Goal: Information Seeking & Learning: Learn about a topic

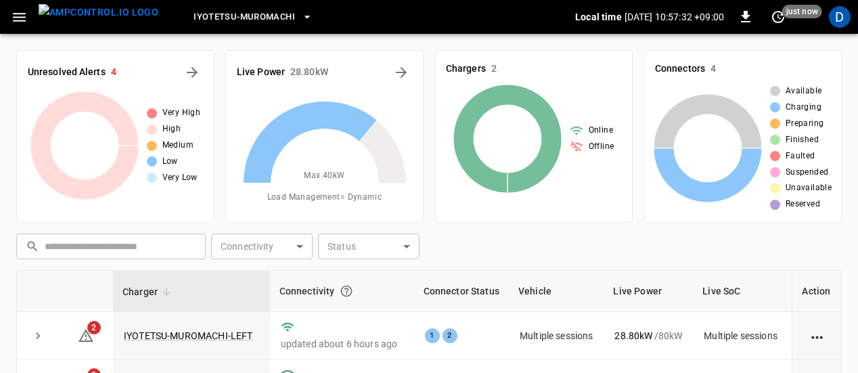
click at [28, 17] on button "button" at bounding box center [19, 17] width 28 height 25
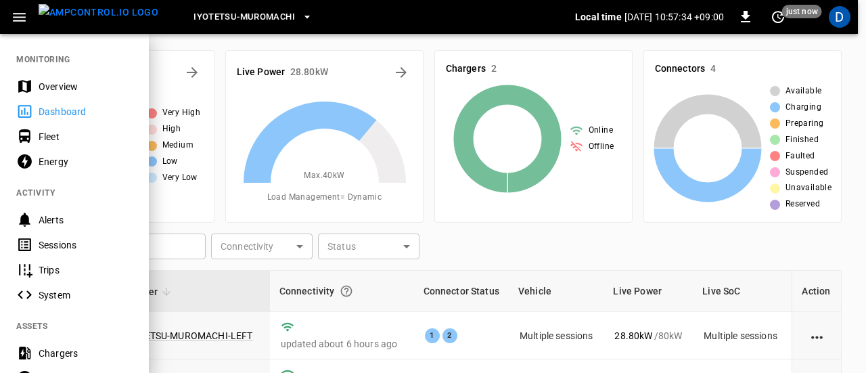
click at [95, 170] on div "Energy" at bounding box center [74, 161] width 149 height 25
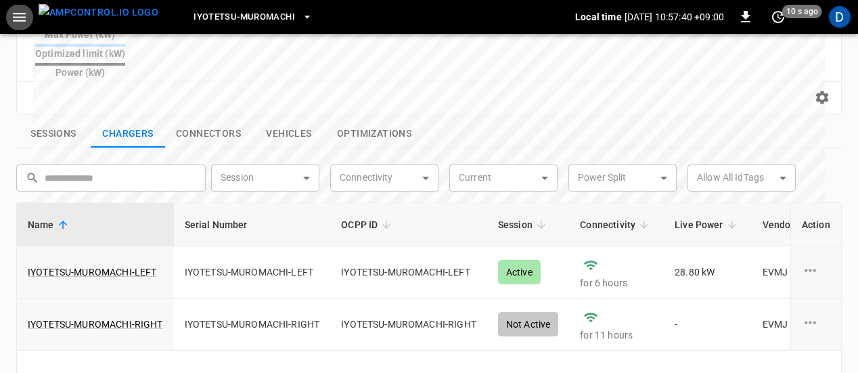
scroll to position [443, 0]
click at [125, 265] on link "IYOTETSU-MUROMACHI-LEFT" at bounding box center [92, 272] width 129 height 14
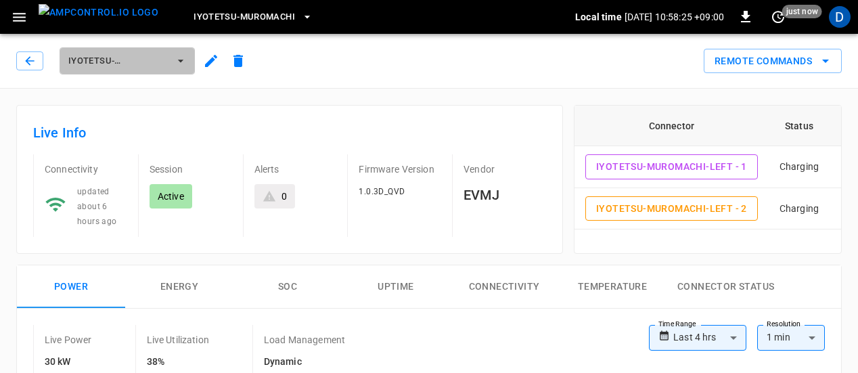
click at [99, 58] on span "IYOTETSU-MUROMACHI-LEFT" at bounding box center [118, 61] width 100 height 16
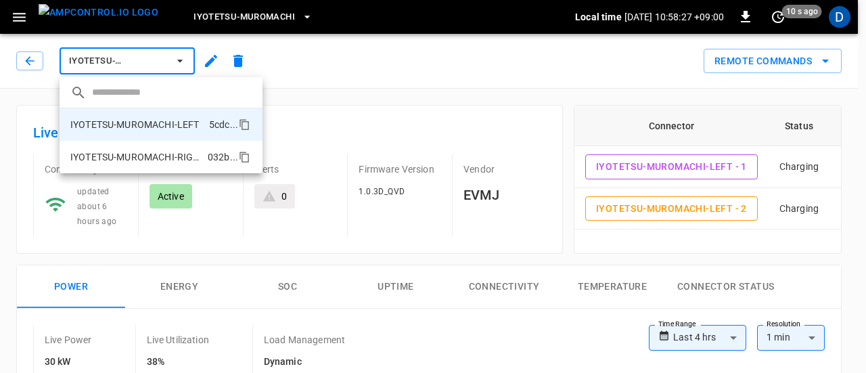
click at [136, 147] on li "IYOTETSU-MUROMACHI-RIGHT 032b ..." at bounding box center [161, 157] width 203 height 32
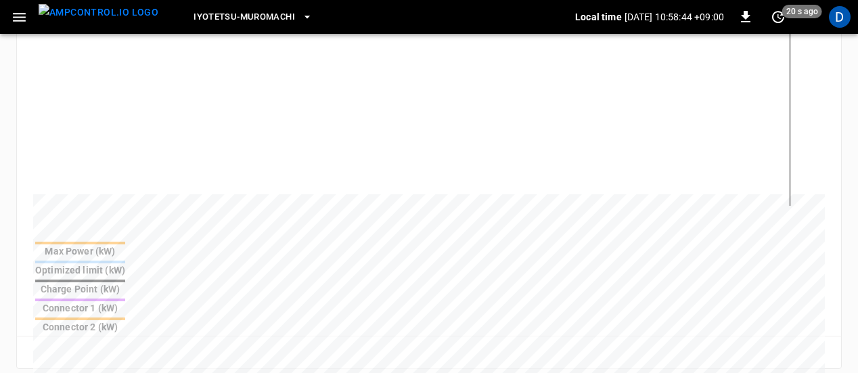
scroll to position [395, 0]
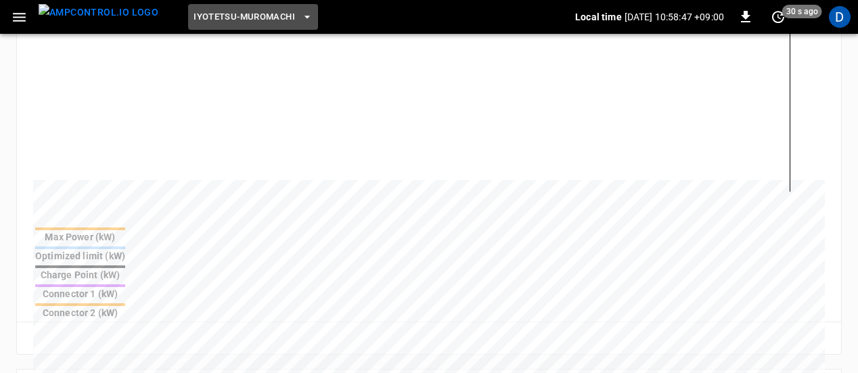
drag, startPoint x: 474, startPoint y: 181, endPoint x: 267, endPoint y: 23, distance: 260.7
click at [267, 23] on span "Iyotetsu-Muromachi" at bounding box center [245, 17] width 102 height 16
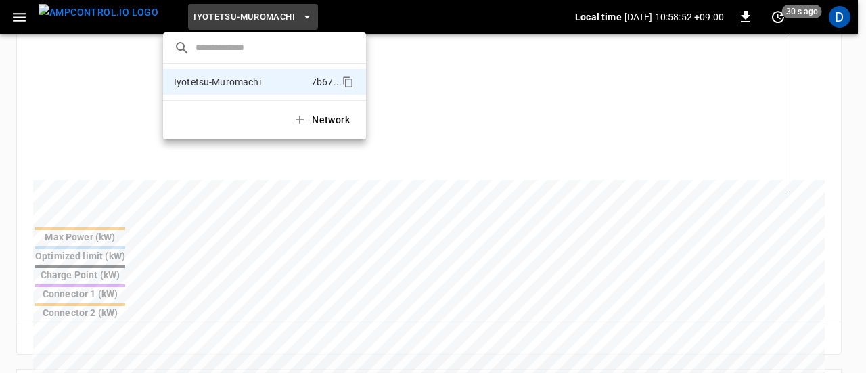
click at [120, 252] on div at bounding box center [433, 186] width 866 height 373
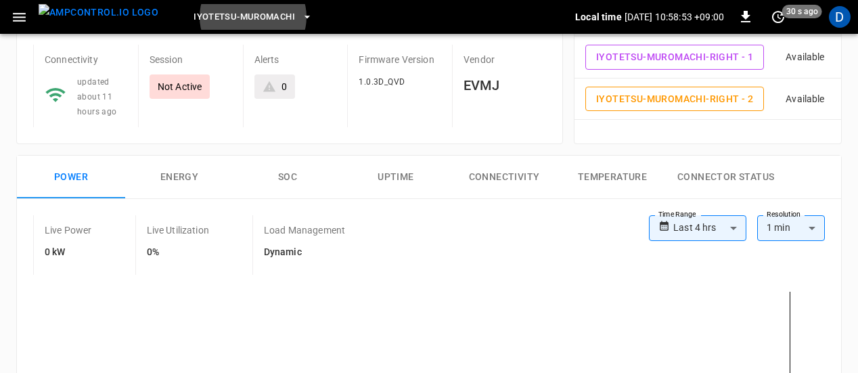
scroll to position [0, 0]
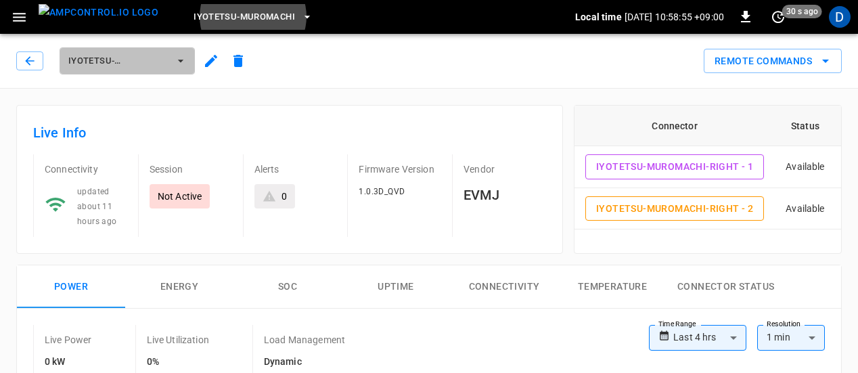
click at [185, 64] on icon "button" at bounding box center [181, 61] width 14 height 14
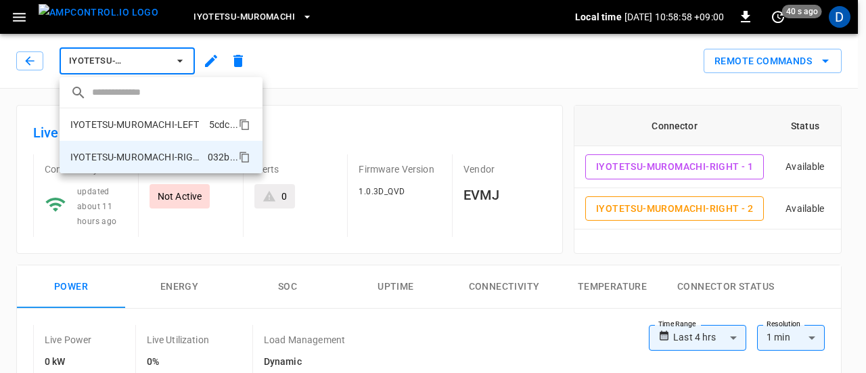
click at [181, 131] on li "IYOTETSU-MUROMACHI-LEFT 5cdc ..." at bounding box center [161, 124] width 203 height 32
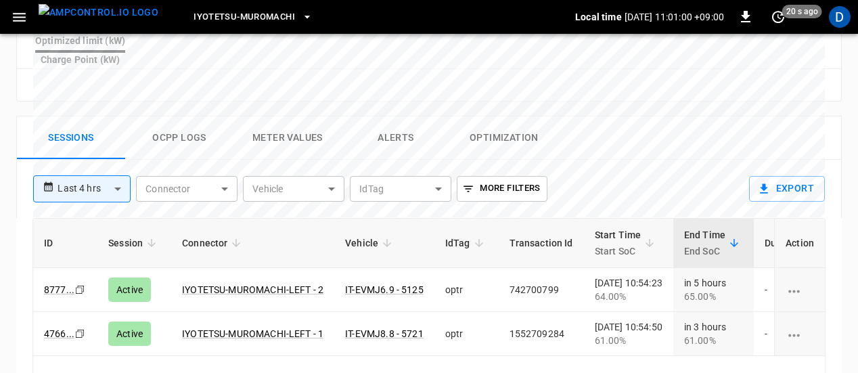
scroll to position [617, 0]
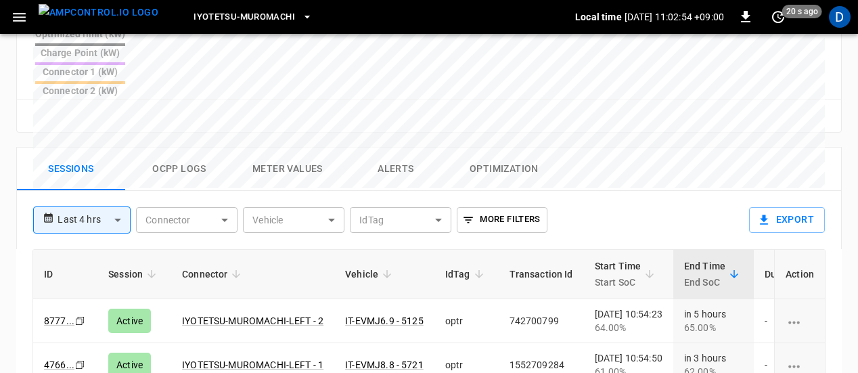
click at [730, 148] on div "Sessions Ocpp logs Meter Values Alerts Optimization" at bounding box center [429, 169] width 824 height 43
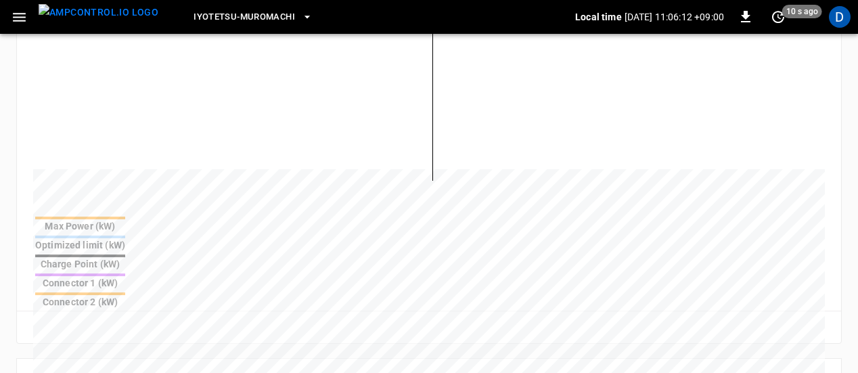
scroll to position [463, 0]
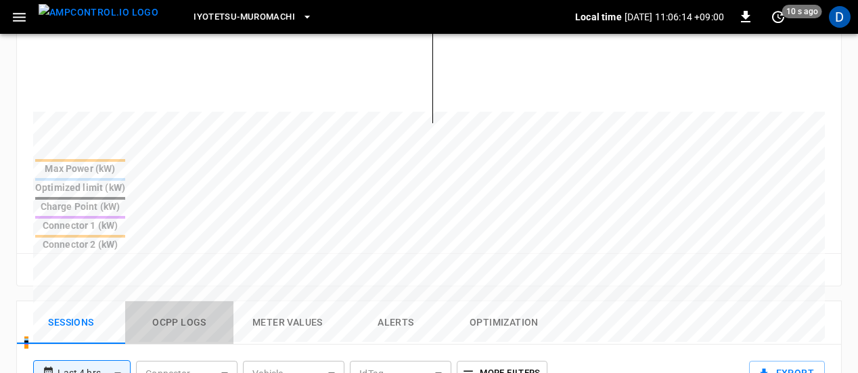
click at [194, 301] on button "Ocpp logs" at bounding box center [179, 322] width 108 height 43
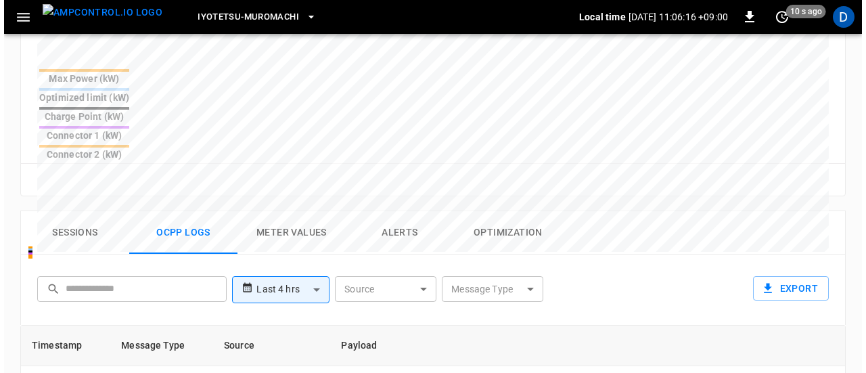
scroll to position [560, 0]
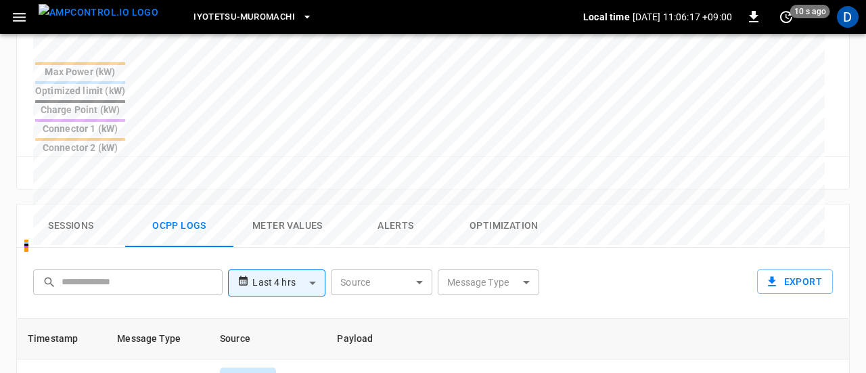
click at [486, 215] on body "**********" at bounding box center [433, 35] width 866 height 1191
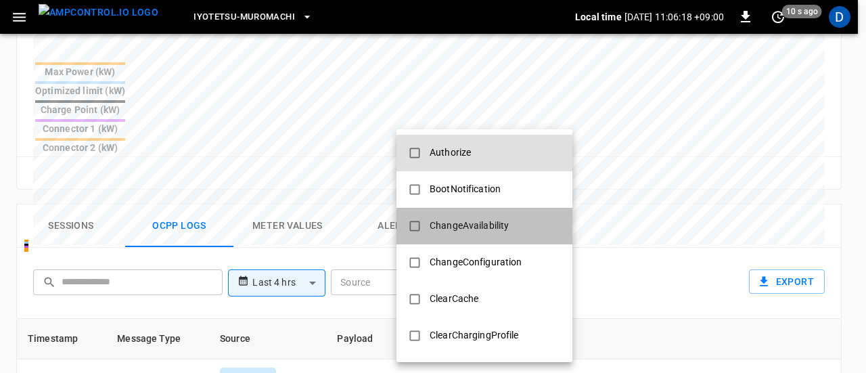
click at [486, 215] on div "ChangeAvailability" at bounding box center [469, 225] width 95 height 25
type input "**********"
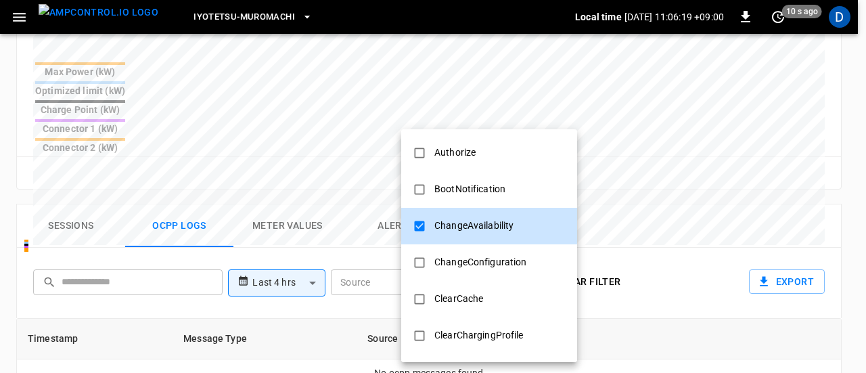
click at [486, 215] on div "ChangeAvailability" at bounding box center [473, 225] width 95 height 25
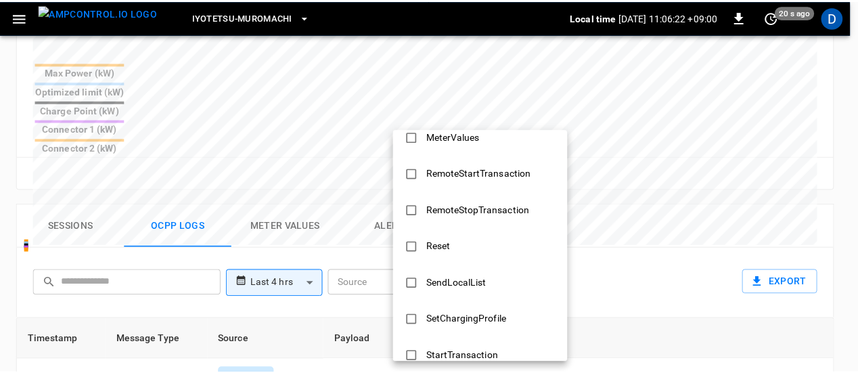
scroll to position [537, 0]
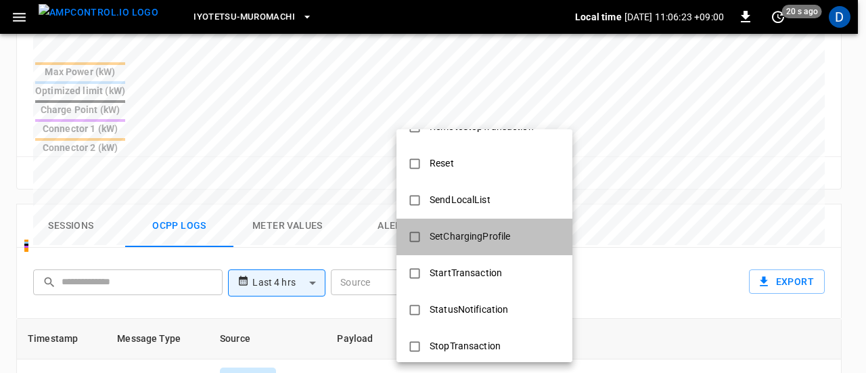
click at [474, 230] on div "SetChargingProfile" at bounding box center [470, 236] width 97 height 25
type input "**********"
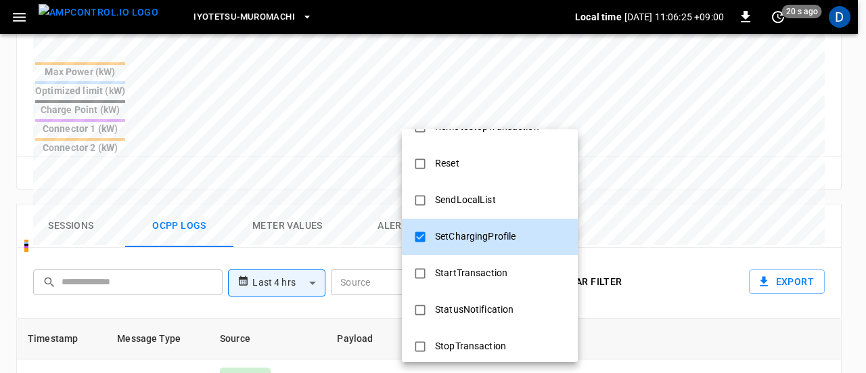
click at [652, 267] on div at bounding box center [433, 186] width 866 height 373
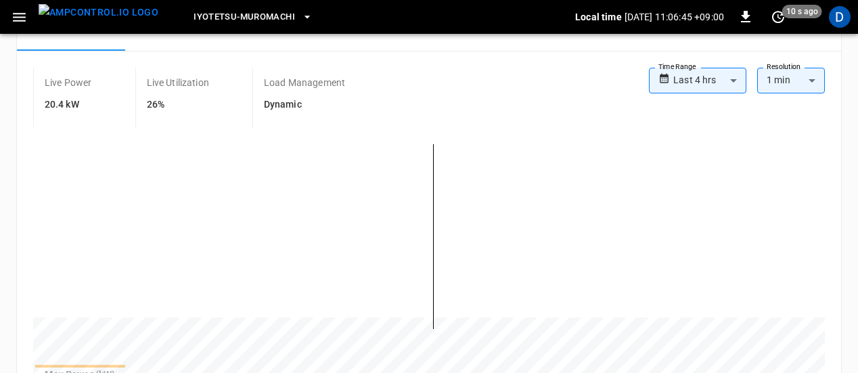
scroll to position [242, 0]
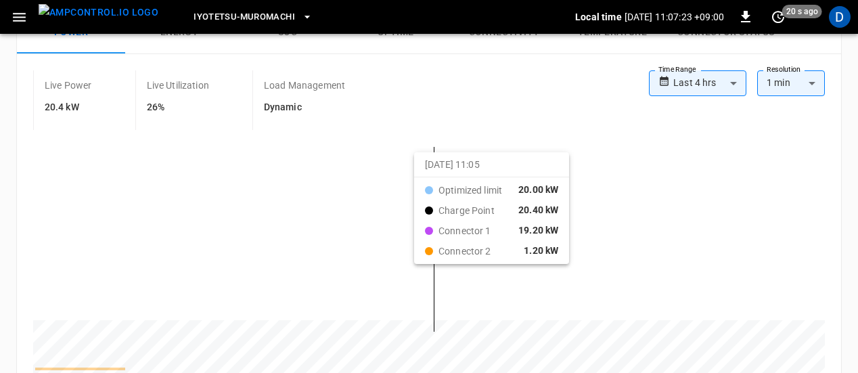
scroll to position [247, 0]
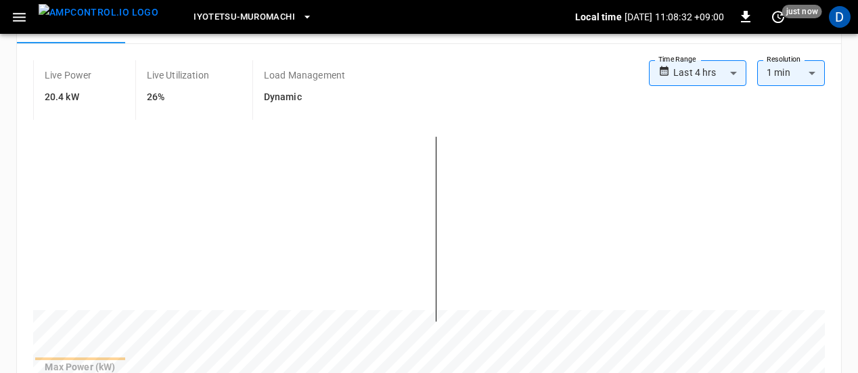
scroll to position [252, 0]
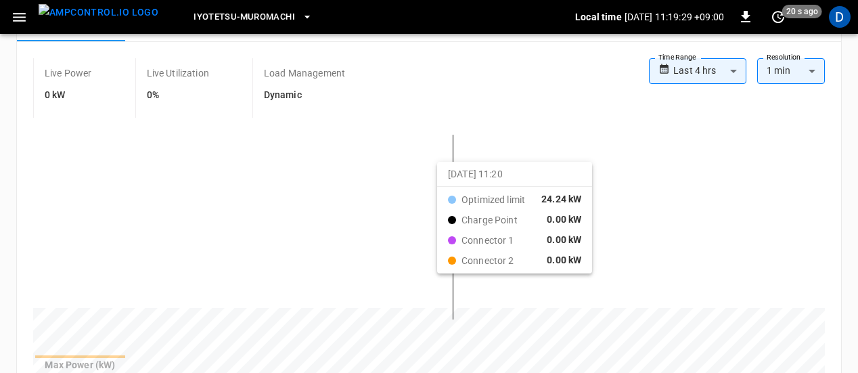
scroll to position [1608, 0]
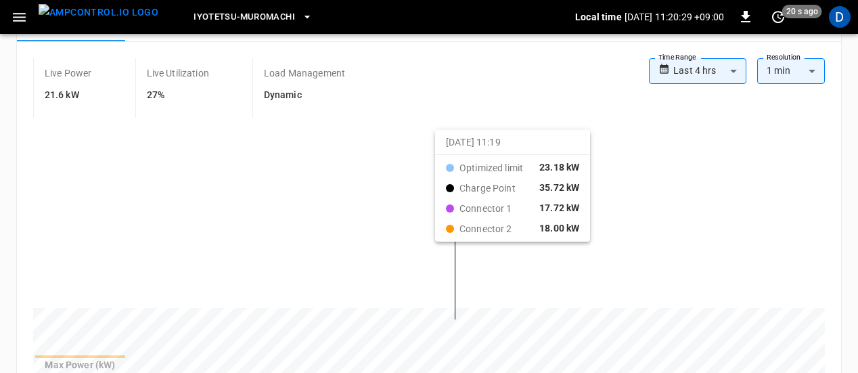
scroll to position [1859, 0]
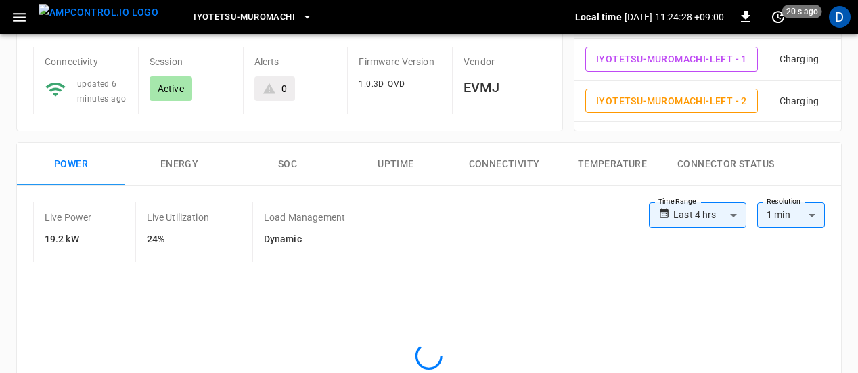
scroll to position [104, 0]
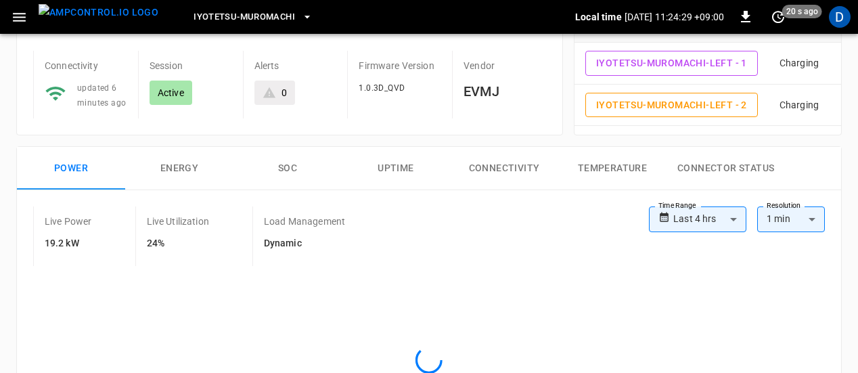
click at [280, 175] on button "SOC" at bounding box center [288, 168] width 108 height 43
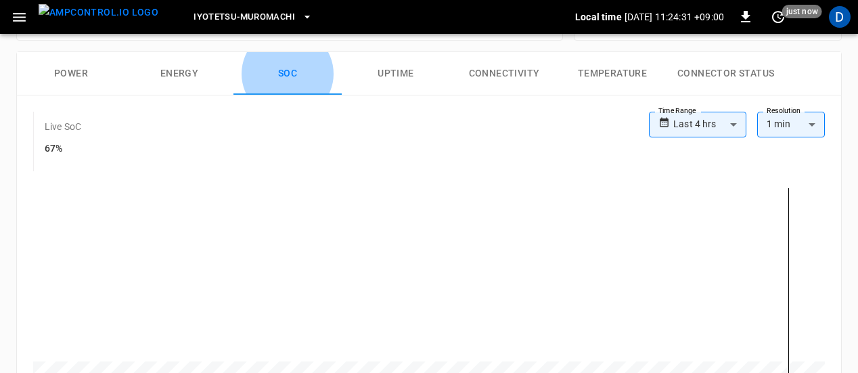
scroll to position [201, 0]
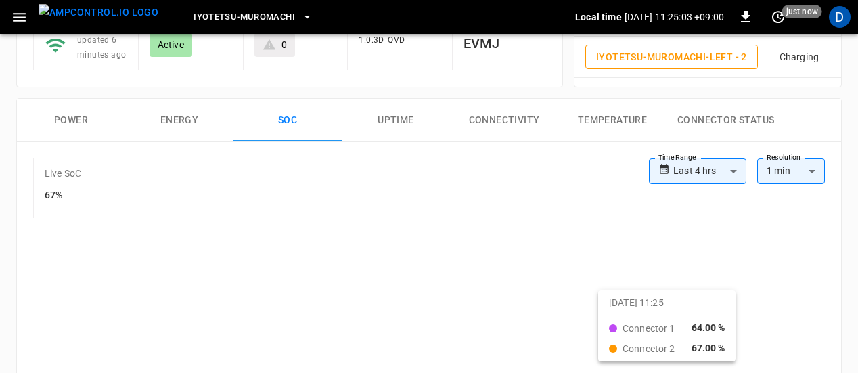
scroll to position [133, 0]
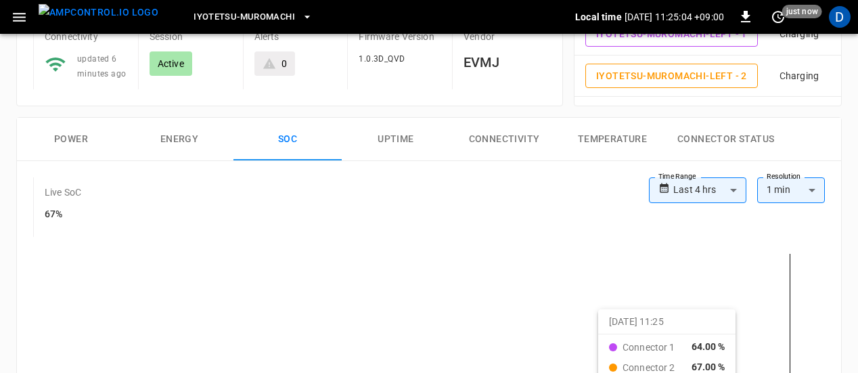
click at [72, 139] on button "Power" at bounding box center [71, 139] width 108 height 43
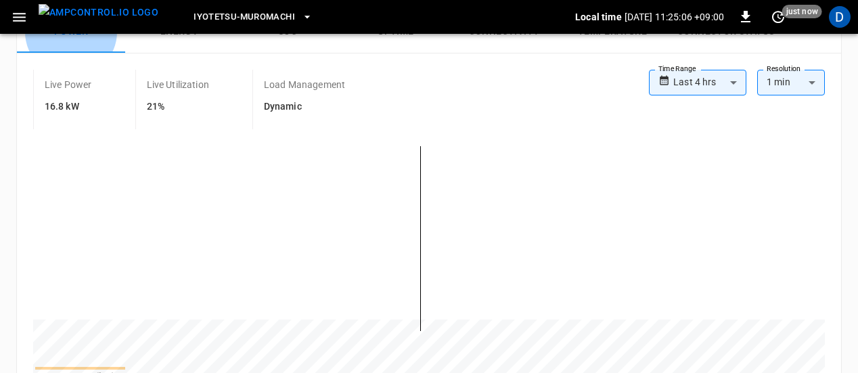
scroll to position [264, 0]
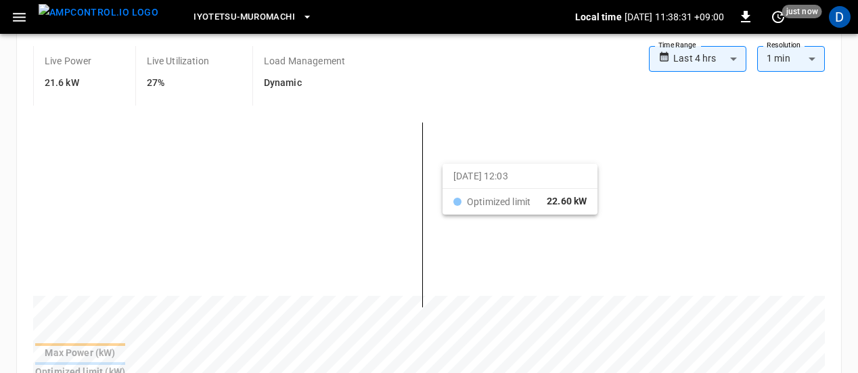
scroll to position [4845, 0]
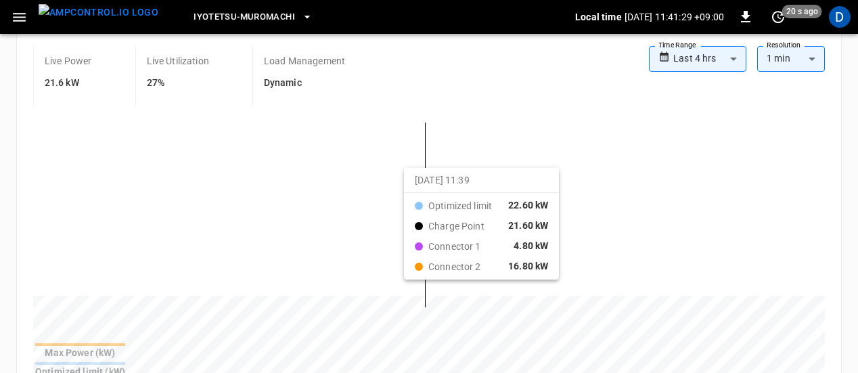
scroll to position [5124, 0]
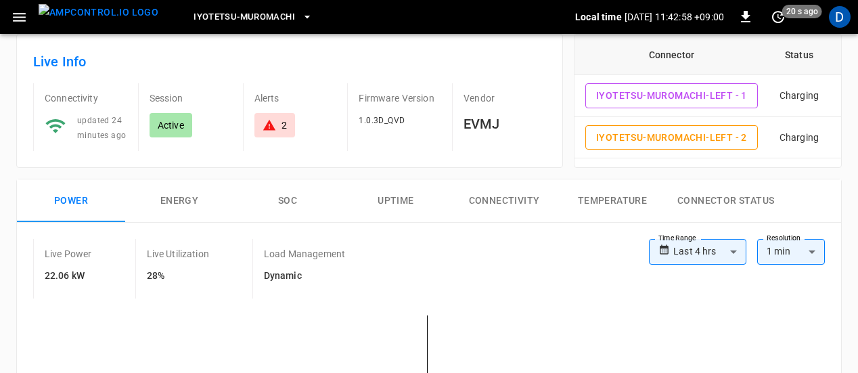
scroll to position [105, 0]
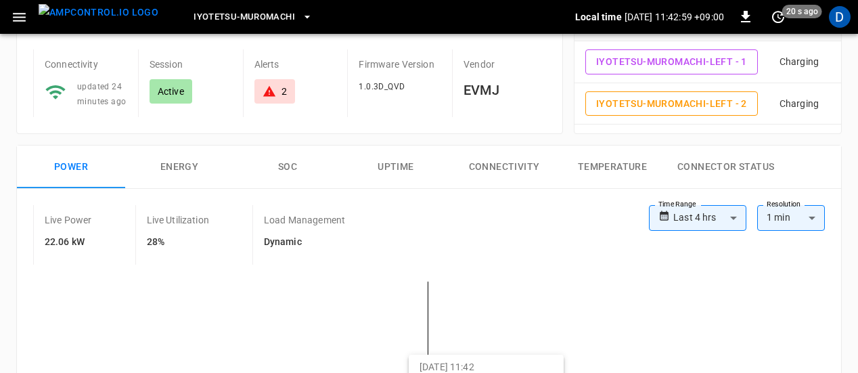
click at [292, 165] on button "SOC" at bounding box center [288, 167] width 108 height 43
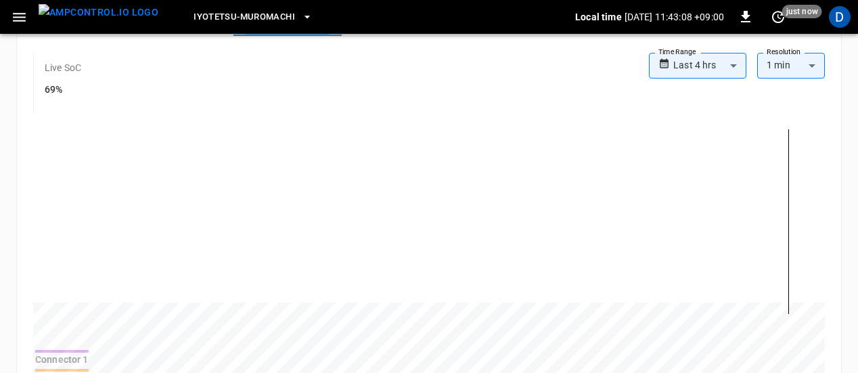
scroll to position [0, 0]
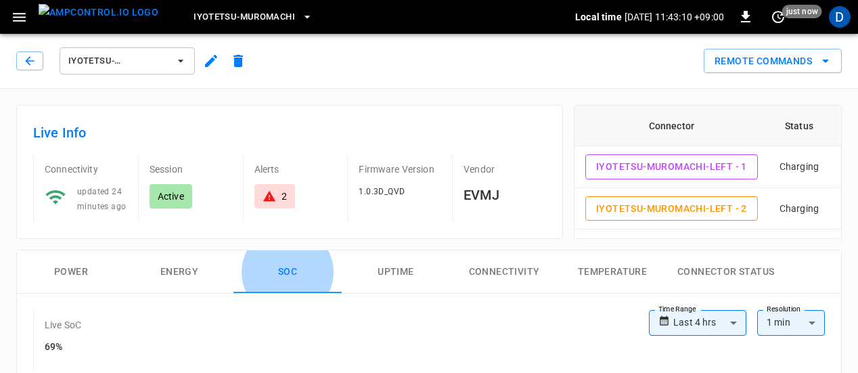
click at [66, 272] on button "Power" at bounding box center [71, 271] width 108 height 43
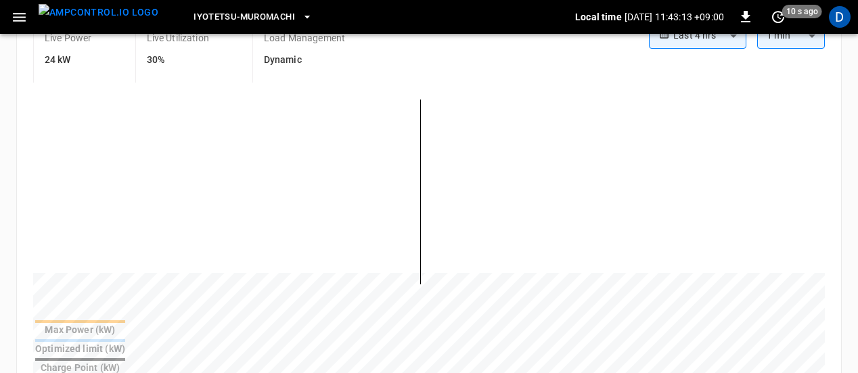
scroll to position [288, 0]
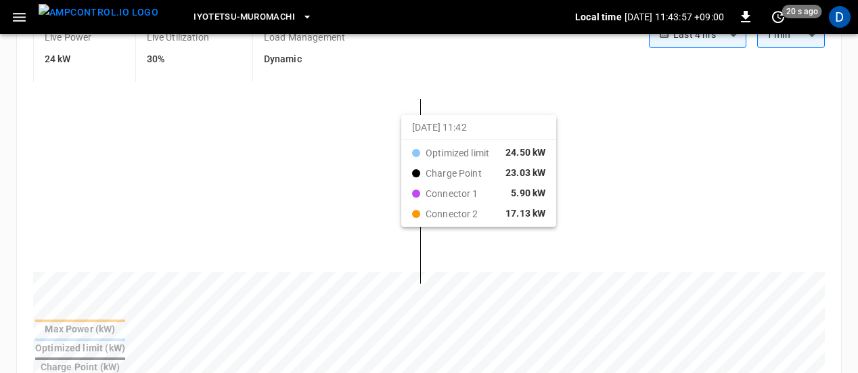
click at [794, 72] on div "**********" at bounding box center [429, 52] width 792 height 60
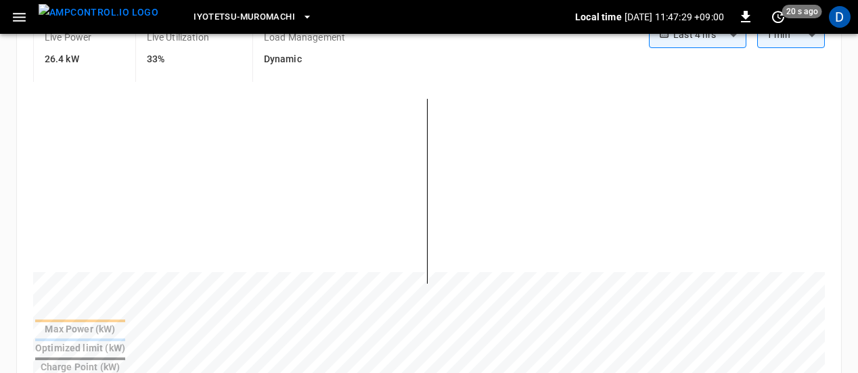
scroll to position [5080, 0]
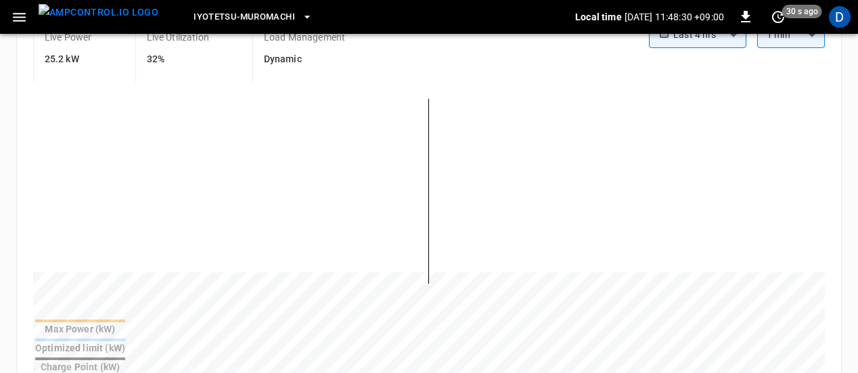
scroll to position [5374, 0]
click at [618, 347] on div "**********" at bounding box center [429, 226] width 824 height 440
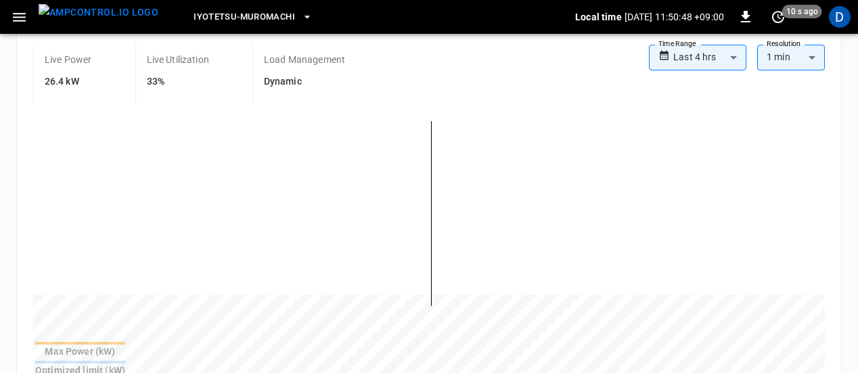
scroll to position [269, 0]
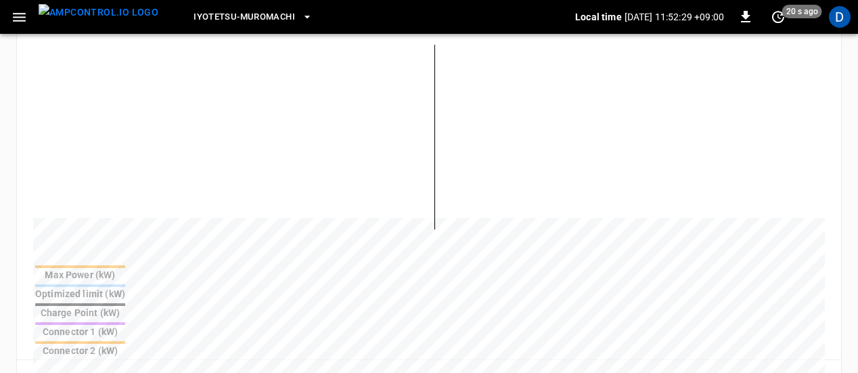
scroll to position [347, 0]
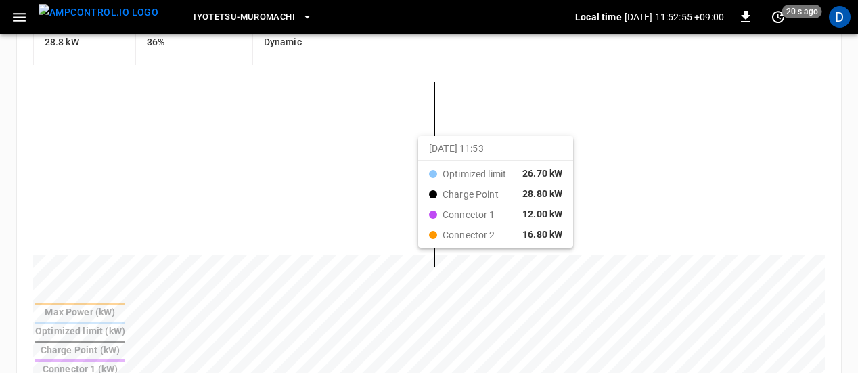
scroll to position [313, 0]
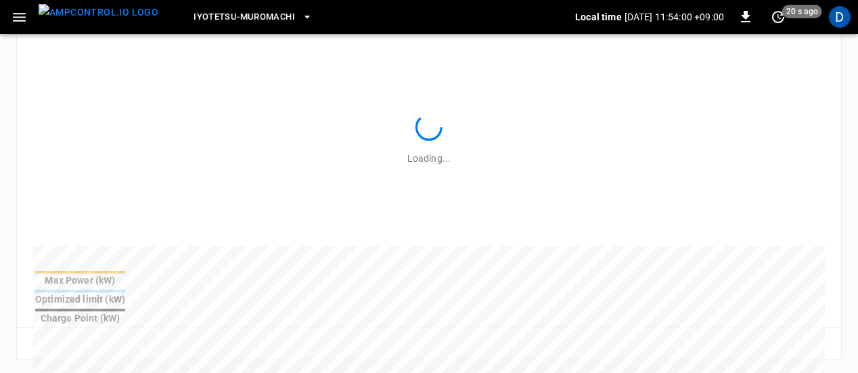
scroll to position [328, 0]
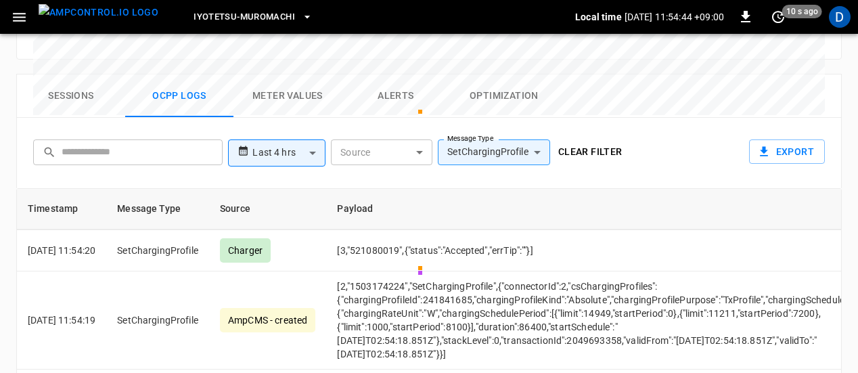
scroll to position [119, 0]
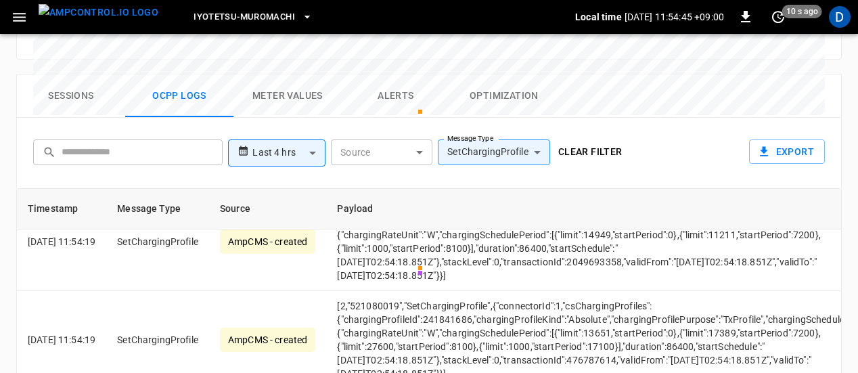
click at [734, 294] on td "[2,"521080019","SetChargingProfile",{"connectorId":1,"csChargingProfiles":{"cha…" at bounding box center [593, 340] width 534 height 98
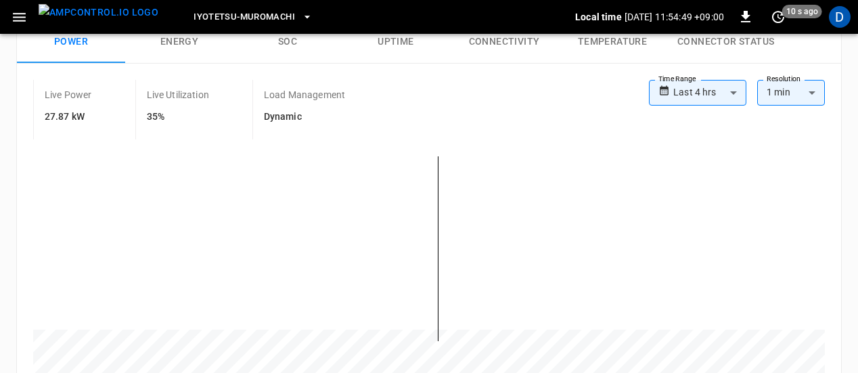
scroll to position [231, 0]
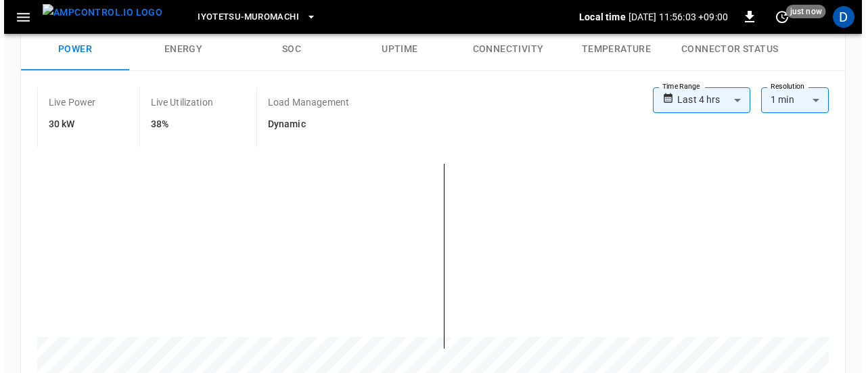
scroll to position [217, 0]
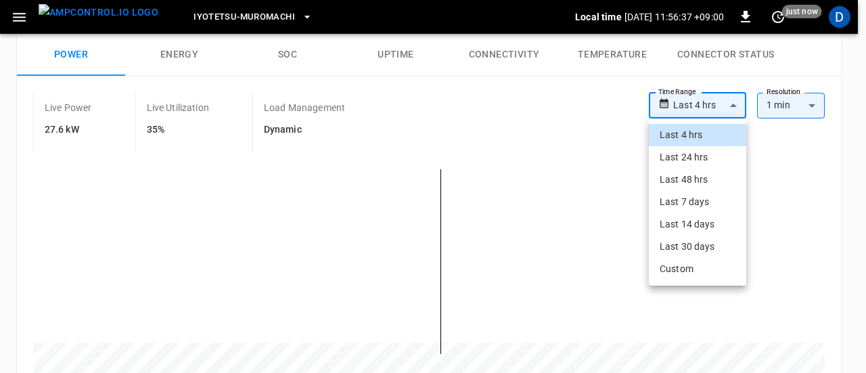
click at [730, 112] on body "**********" at bounding box center [433, 371] width 866 height 1176
click at [668, 275] on li "Custom" at bounding box center [697, 269] width 97 height 22
type input "******"
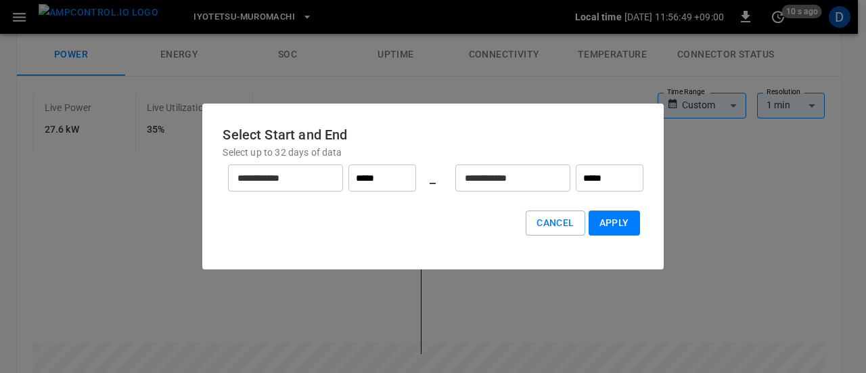
click at [399, 182] on input "*****" at bounding box center [383, 177] width 68 height 27
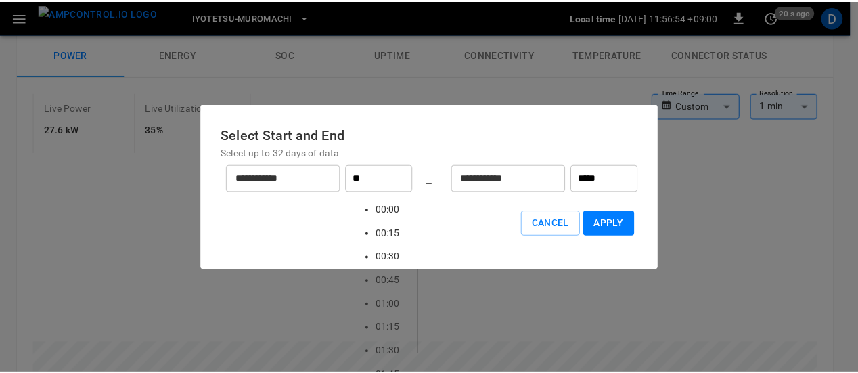
scroll to position [999, 0]
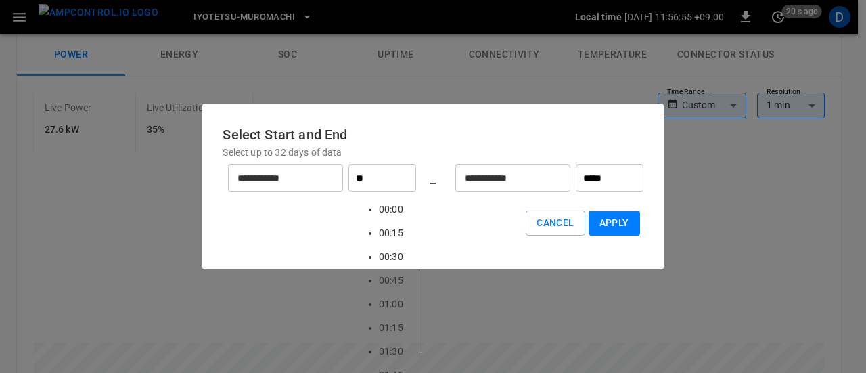
type input "*****"
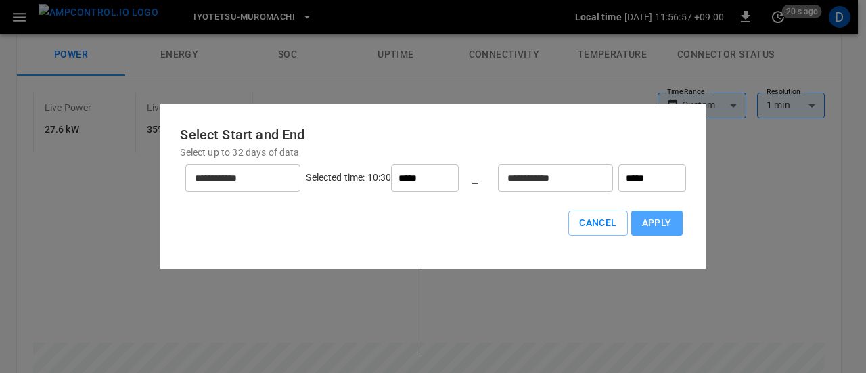
click at [632, 231] on button "Apply" at bounding box center [657, 223] width 51 height 25
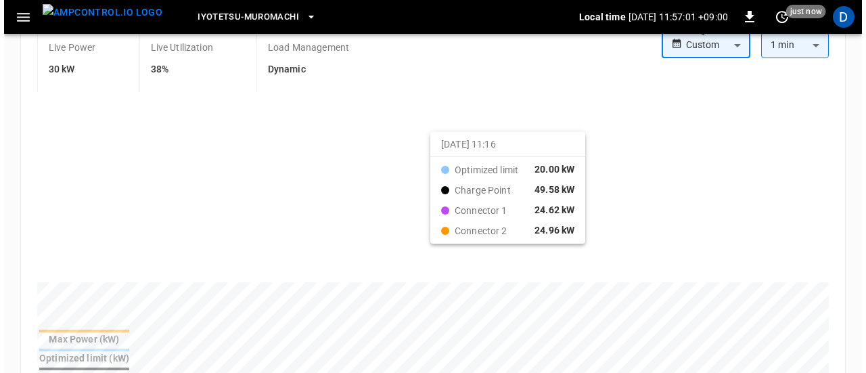
scroll to position [280, 0]
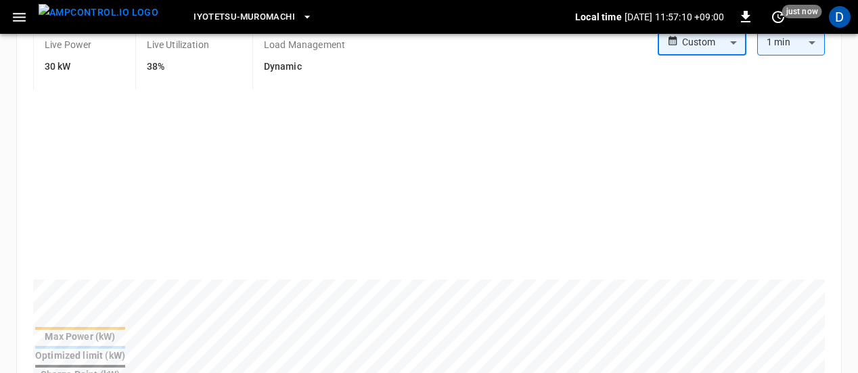
click at [741, 43] on body "**********" at bounding box center [429, 308] width 858 height 1176
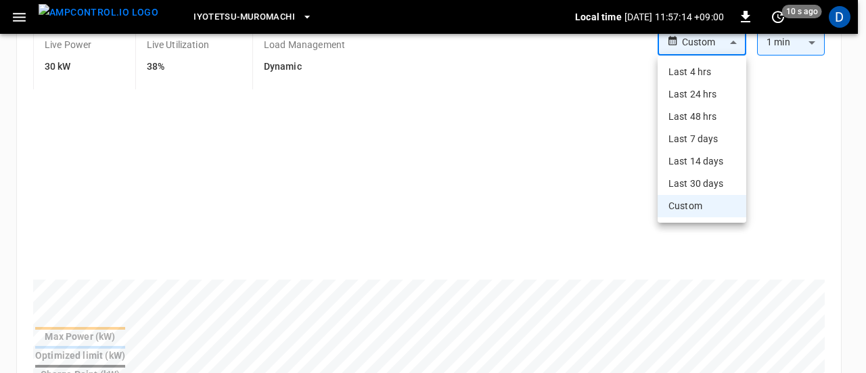
click at [694, 200] on li "Custom" at bounding box center [702, 206] width 89 height 22
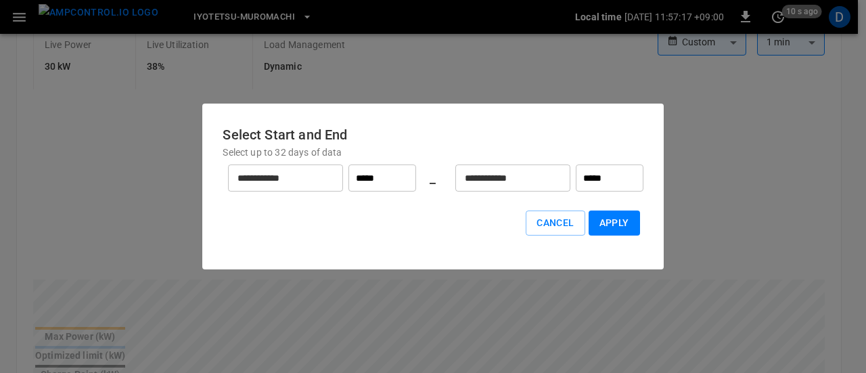
click at [382, 187] on input "*****" at bounding box center [383, 177] width 68 height 27
type input "*****"
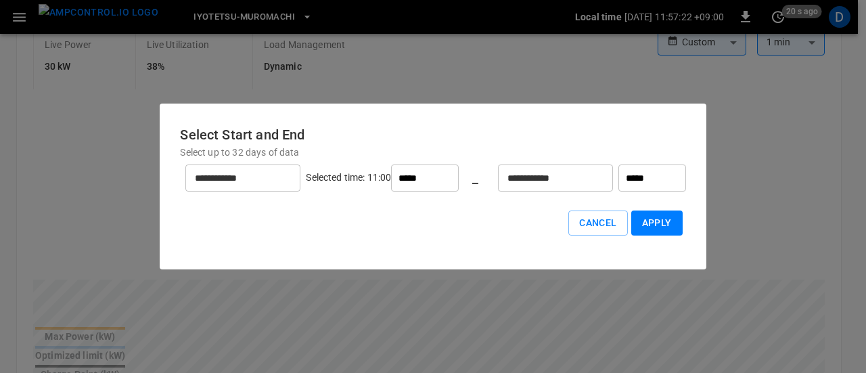
click at [640, 180] on input "*****" at bounding box center [653, 177] width 68 height 27
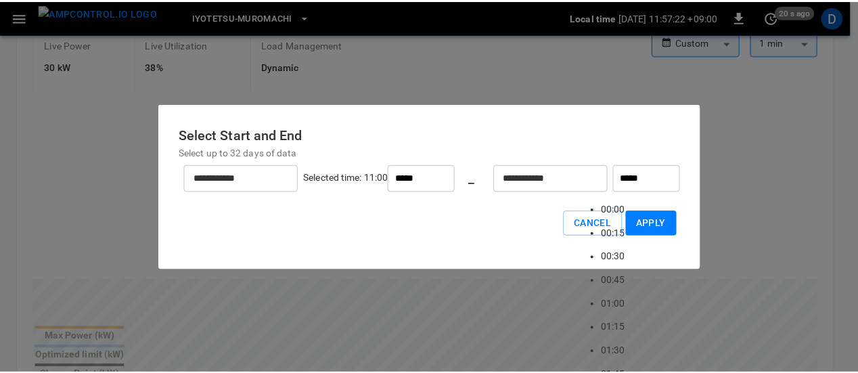
scroll to position [1055, 0]
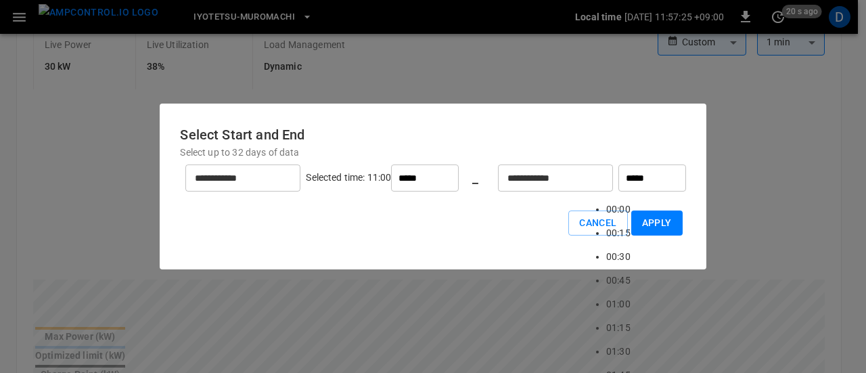
type input "*****"
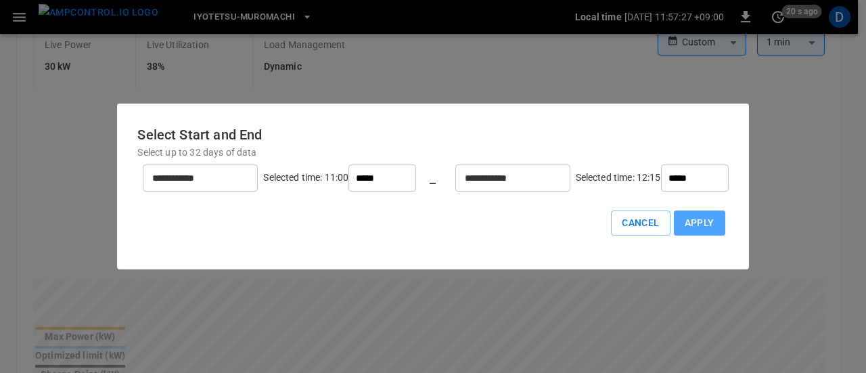
click at [674, 215] on button "Apply" at bounding box center [699, 223] width 51 height 25
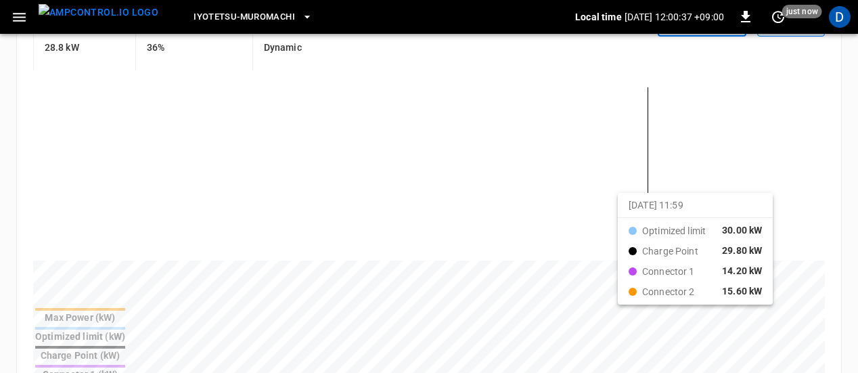
scroll to position [374, 0]
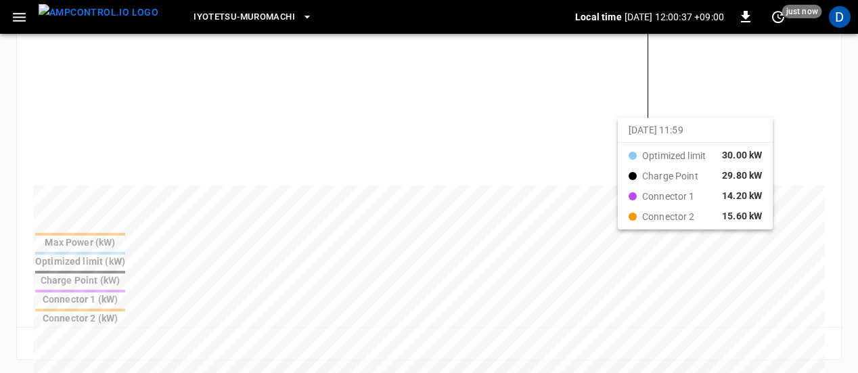
click at [688, 333] on div "Reset zoom" at bounding box center [429, 343] width 803 height 21
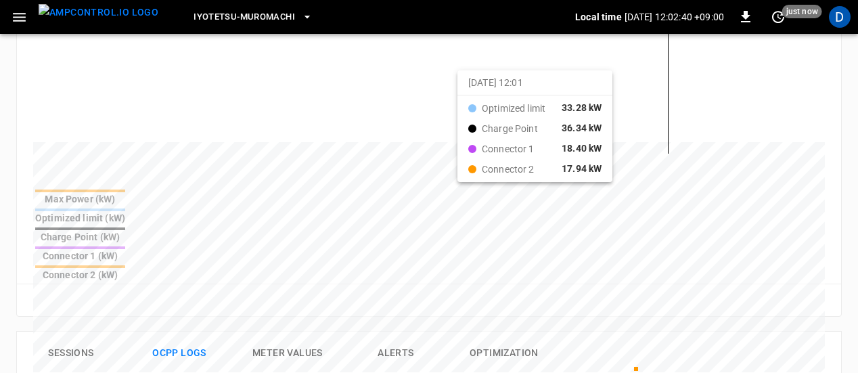
scroll to position [435, 0]
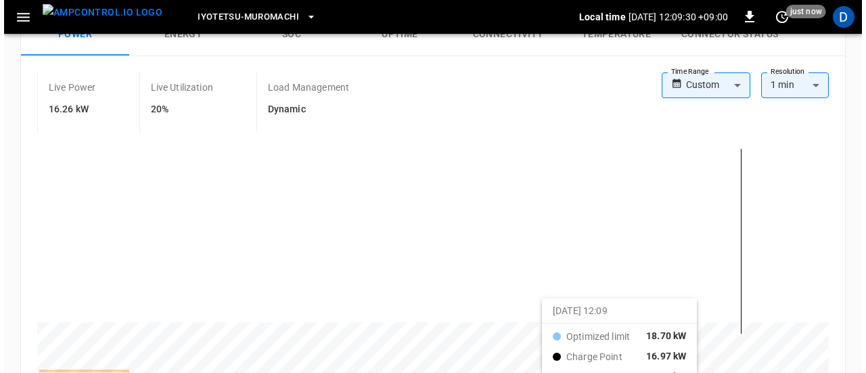
scroll to position [268, 0]
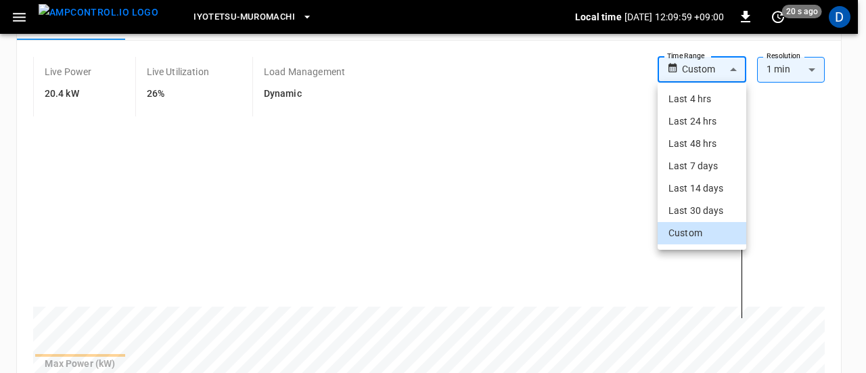
click at [729, 76] on body "**********" at bounding box center [433, 327] width 866 height 1191
click at [697, 233] on li "Custom" at bounding box center [702, 233] width 89 height 22
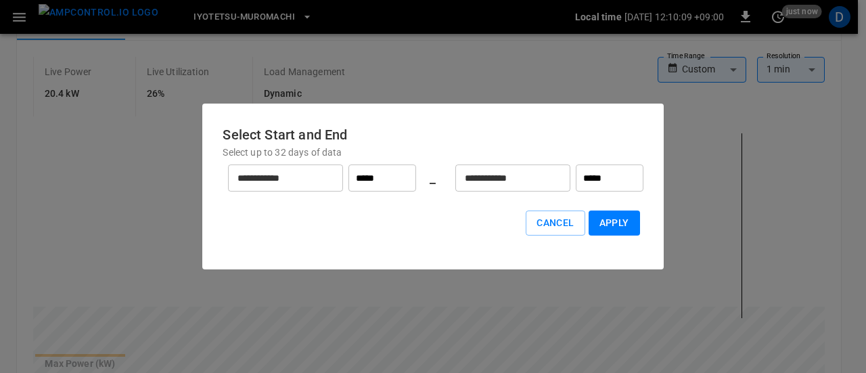
click at [615, 177] on input "*****" at bounding box center [610, 177] width 68 height 27
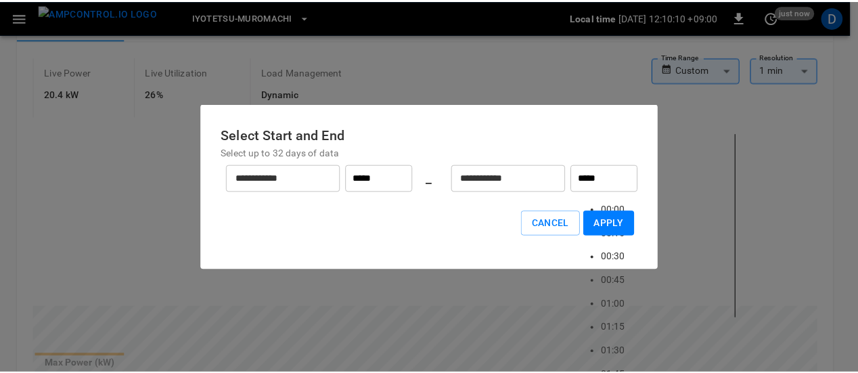
scroll to position [1102, 0]
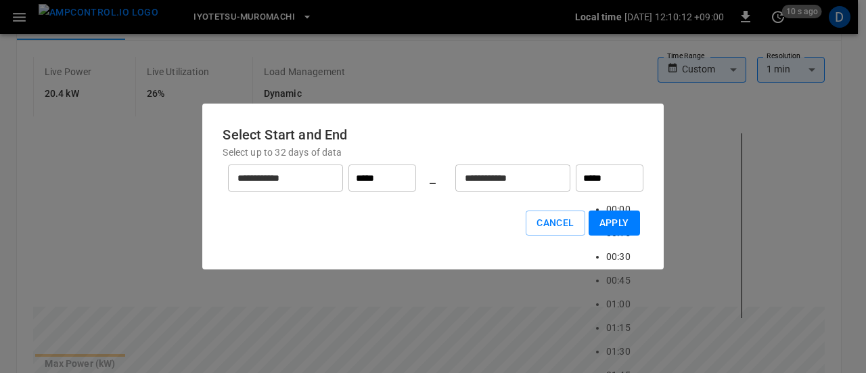
type input "*****"
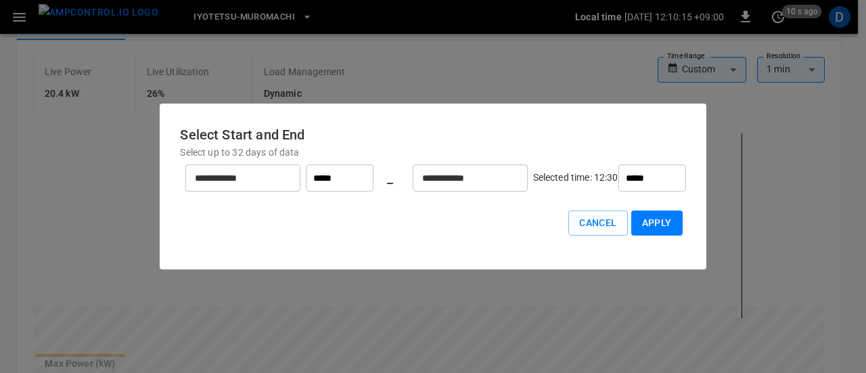
click at [632, 224] on button "Apply" at bounding box center [657, 223] width 51 height 25
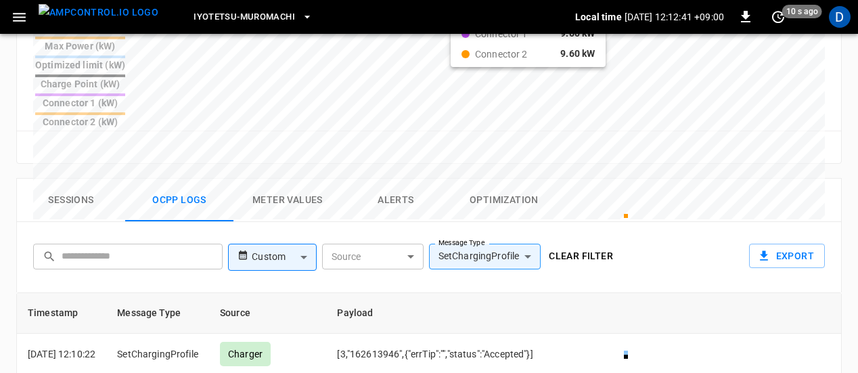
scroll to position [579, 0]
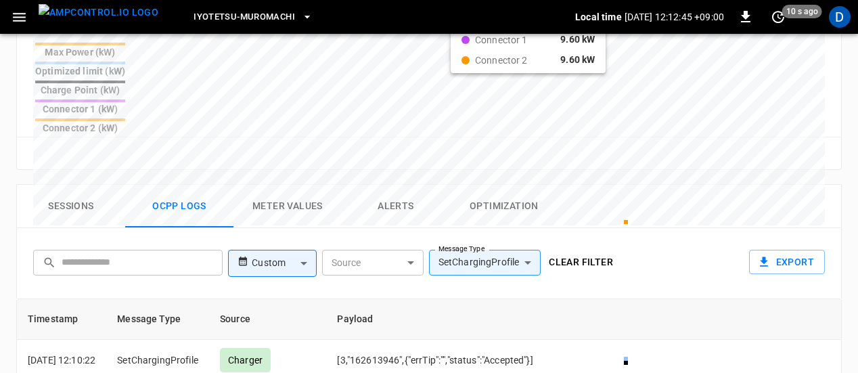
click at [294, 196] on body "**********" at bounding box center [429, 16] width 858 height 1191
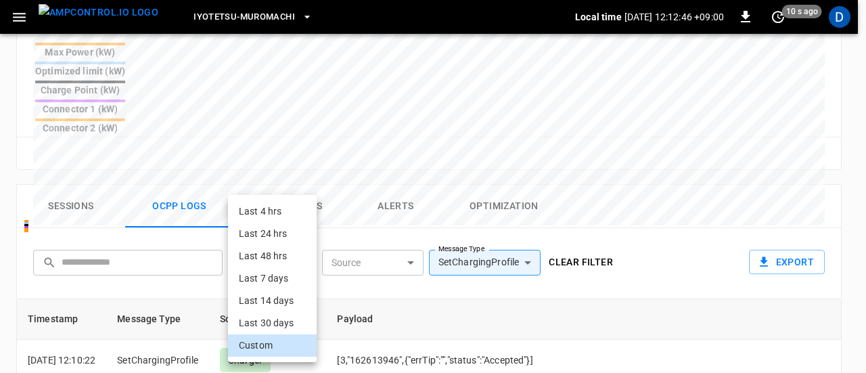
click at [299, 250] on div "Custom" at bounding box center [284, 263] width 64 height 26
click at [256, 212] on li "Last 4 hrs" at bounding box center [272, 211] width 89 height 22
type input "**********"
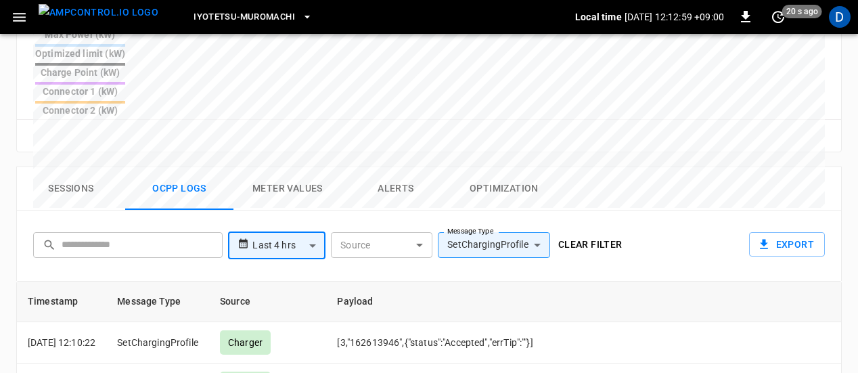
scroll to position [0, 0]
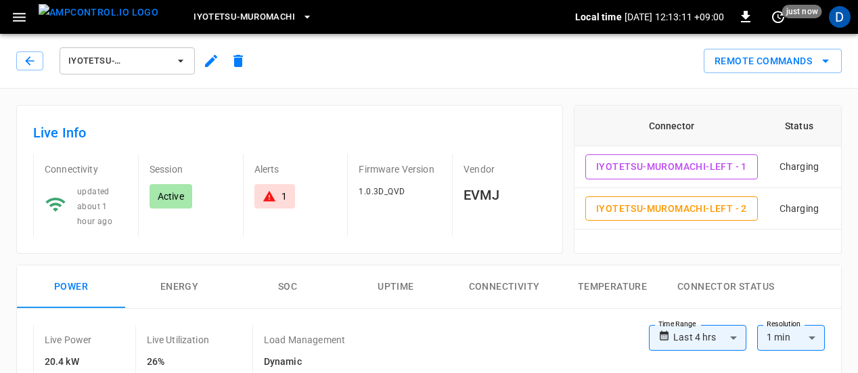
click at [19, 17] on icon "button" at bounding box center [19, 17] width 13 height 9
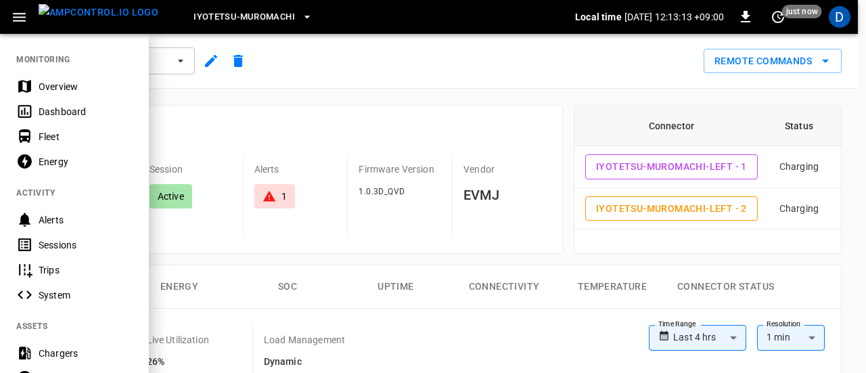
click at [91, 163] on div "Energy" at bounding box center [86, 162] width 94 height 14
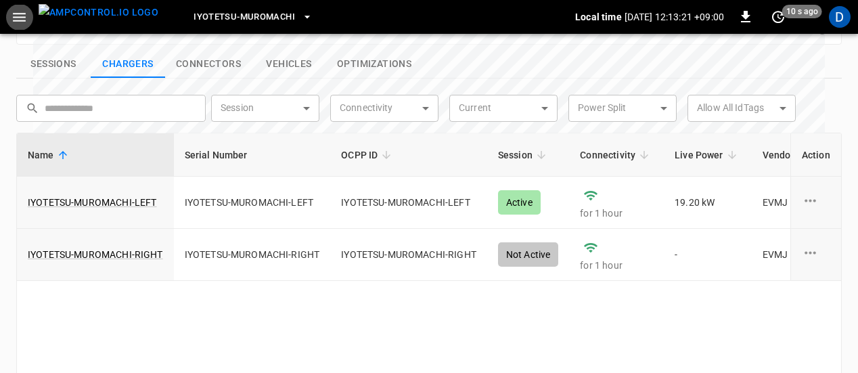
scroll to position [512, 0]
click at [131, 196] on link "IYOTETSU-MUROMACHI-LEFT" at bounding box center [92, 203] width 129 height 14
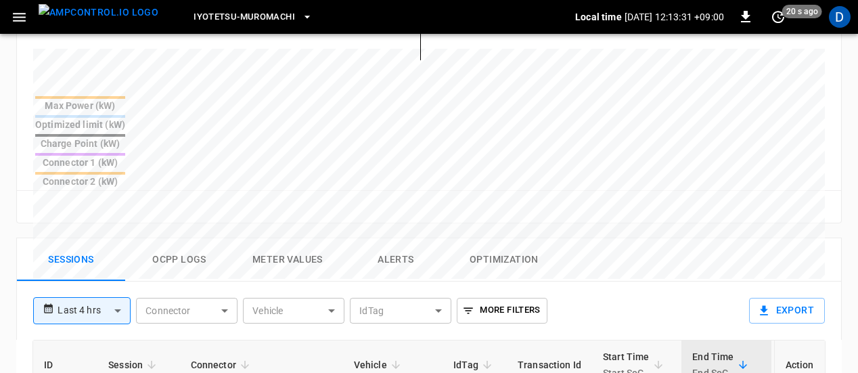
scroll to position [533, 0]
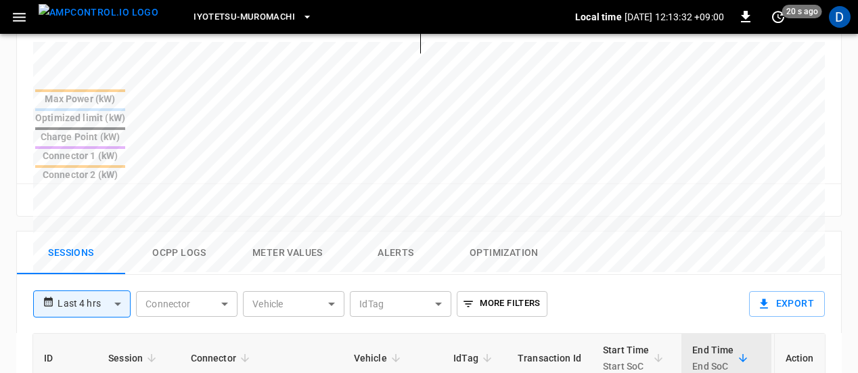
click at [171, 231] on button "Ocpp logs" at bounding box center [179, 252] width 108 height 43
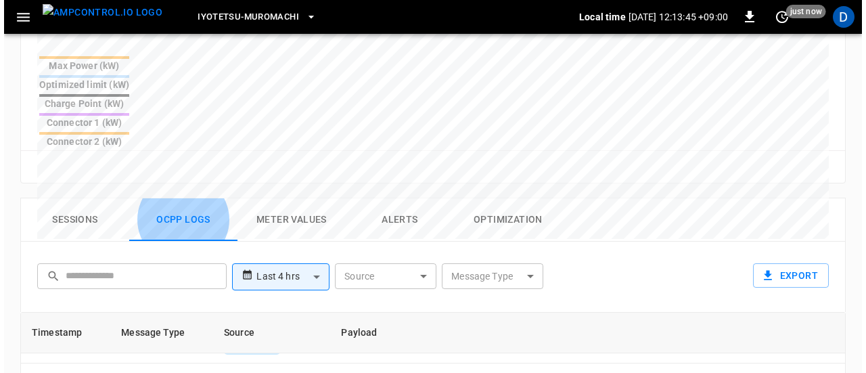
scroll to position [0, 0]
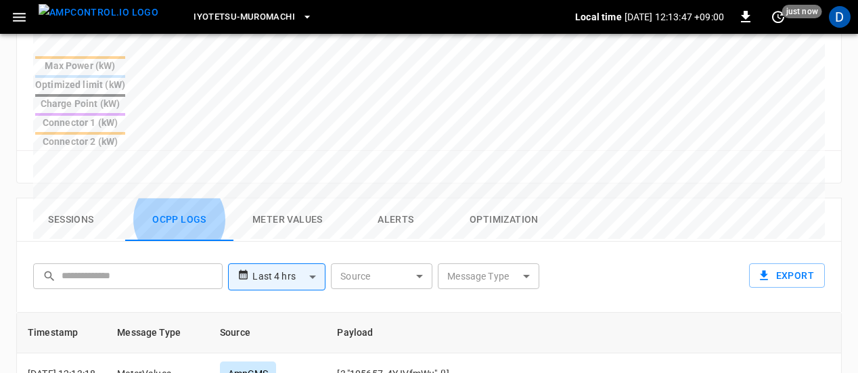
click at [521, 211] on body "**********" at bounding box center [429, 29] width 858 height 1191
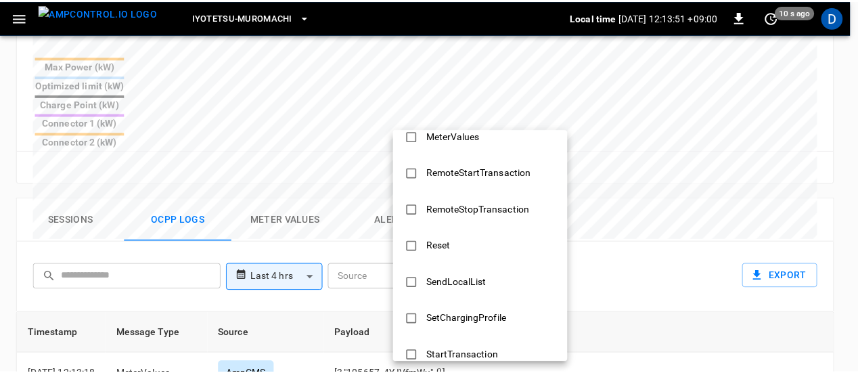
scroll to position [524, 0]
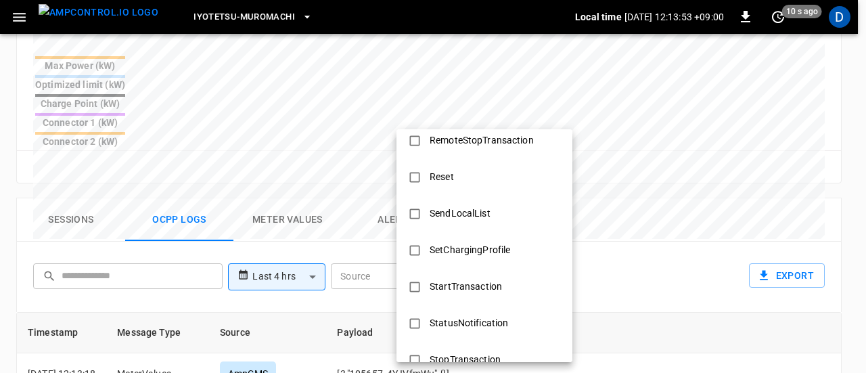
click at [516, 256] on div "SetChargingProfile" at bounding box center [470, 250] width 97 height 25
type input "**********"
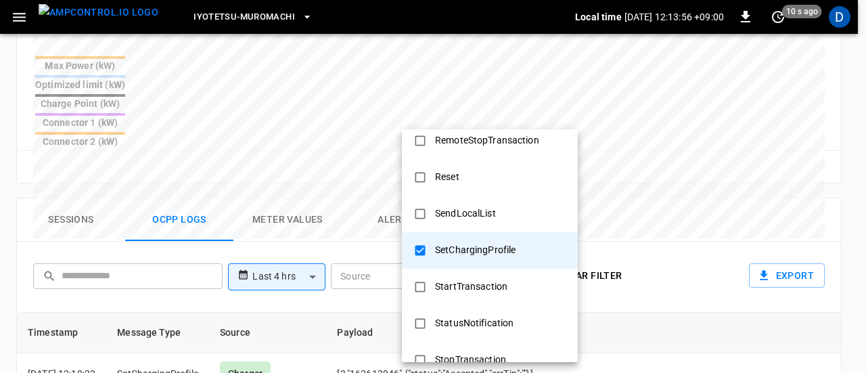
click at [684, 247] on div at bounding box center [433, 186] width 866 height 373
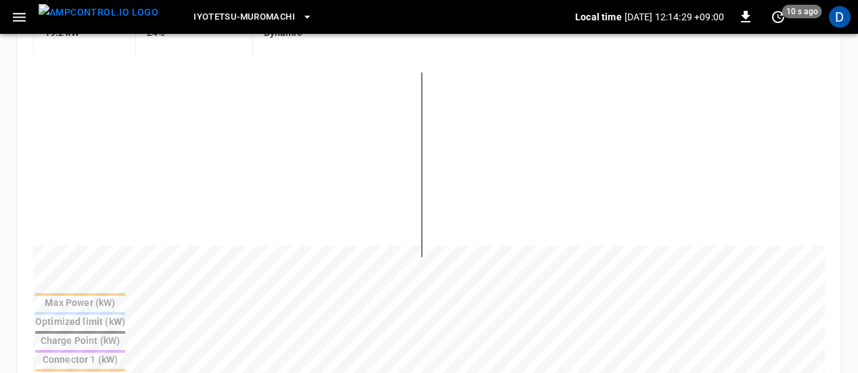
scroll to position [332, 0]
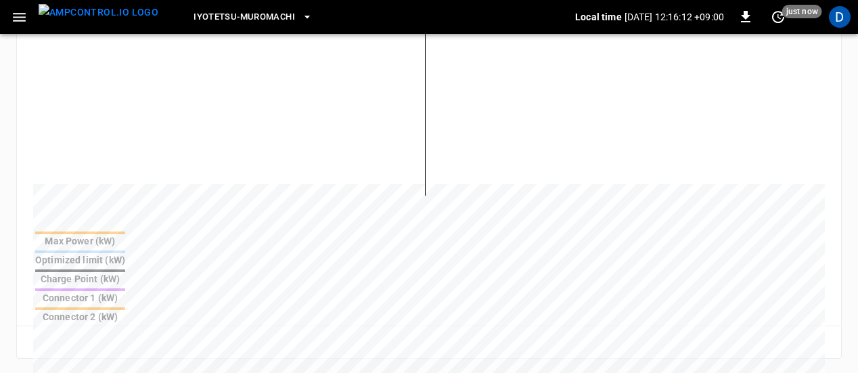
scroll to position [358, 0]
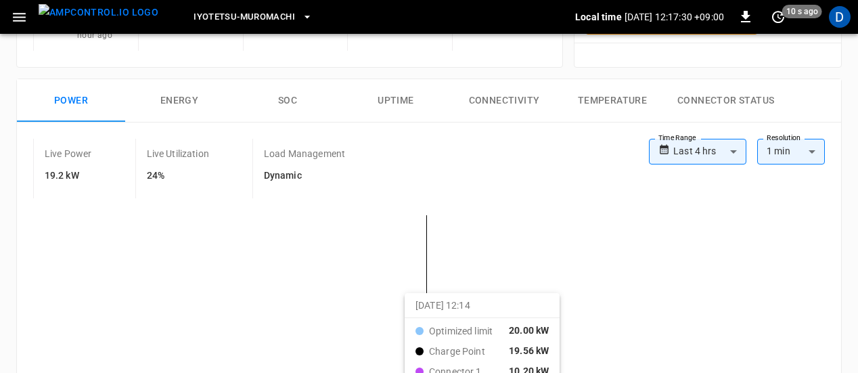
scroll to position [278, 0]
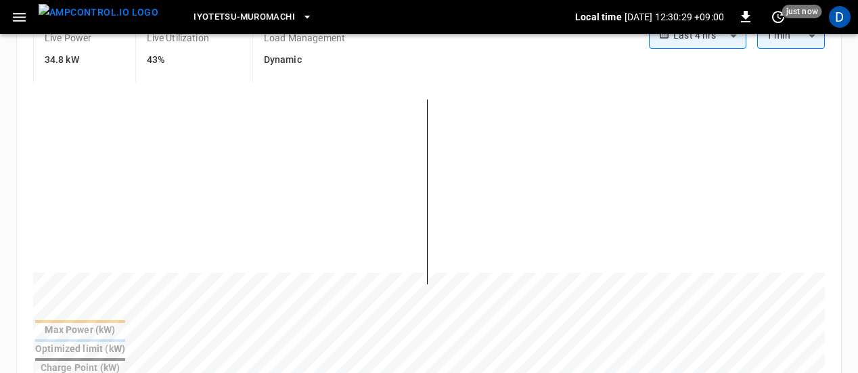
scroll to position [295, 0]
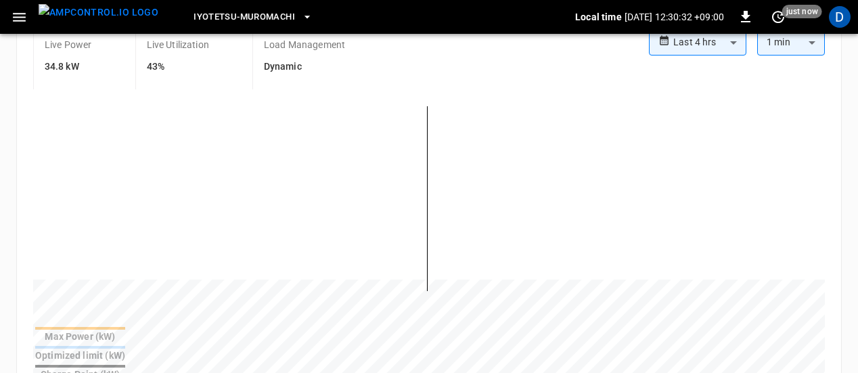
click at [789, 16] on span "just now" at bounding box center [802, 12] width 40 height 14
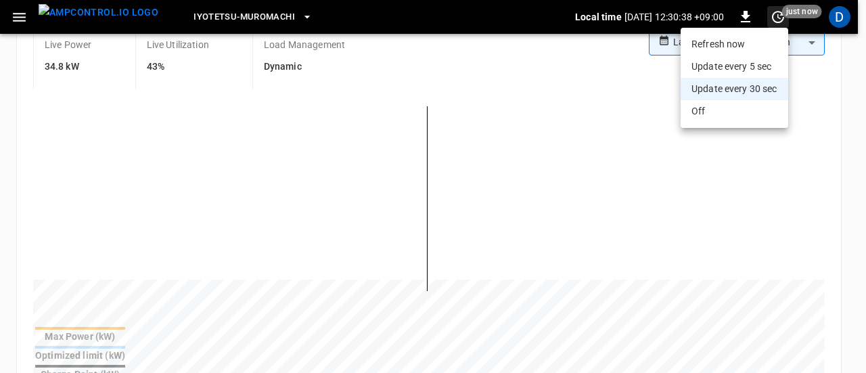
click at [757, 68] on li "Update every 5 sec" at bounding box center [735, 67] width 108 height 22
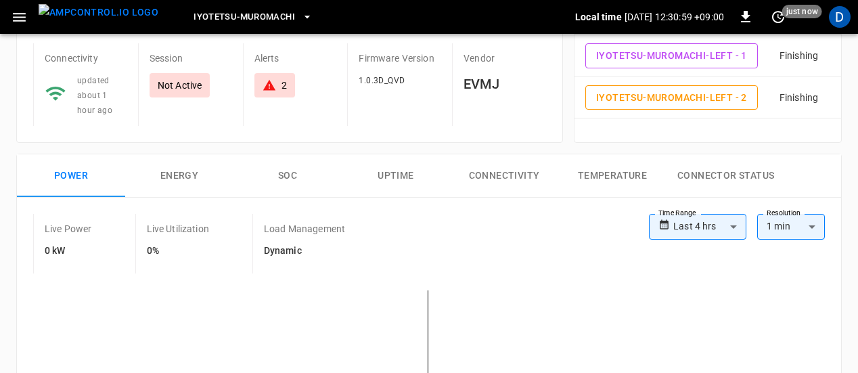
scroll to position [0, 0]
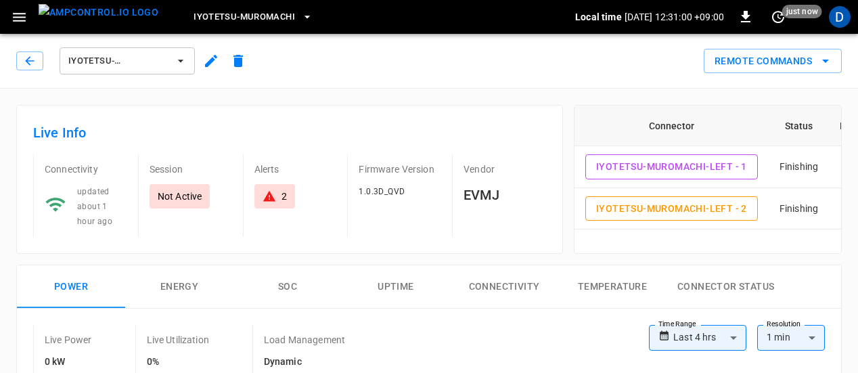
click at [184, 64] on icon "button" at bounding box center [181, 61] width 14 height 14
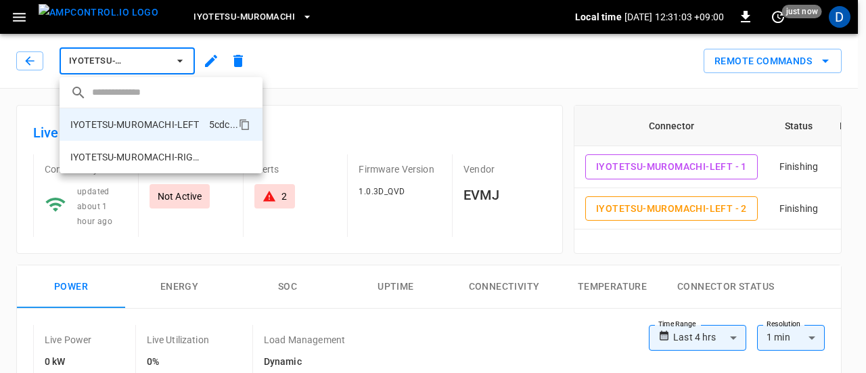
click at [189, 161] on p "IYOTETSU-MUROMACHI-RIGHT" at bounding box center [136, 157] width 132 height 14
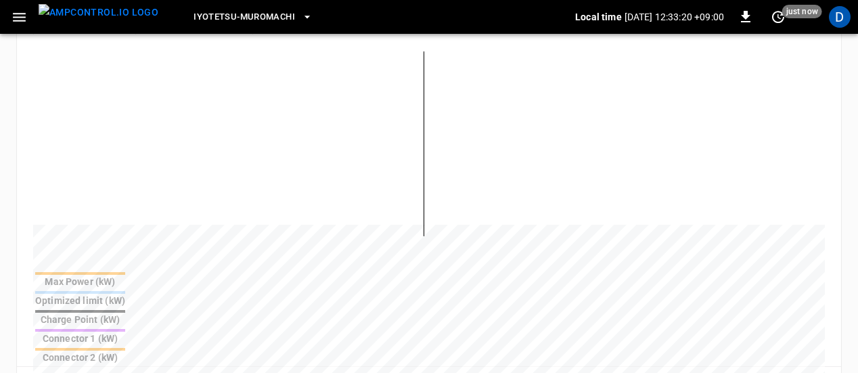
scroll to position [298, 0]
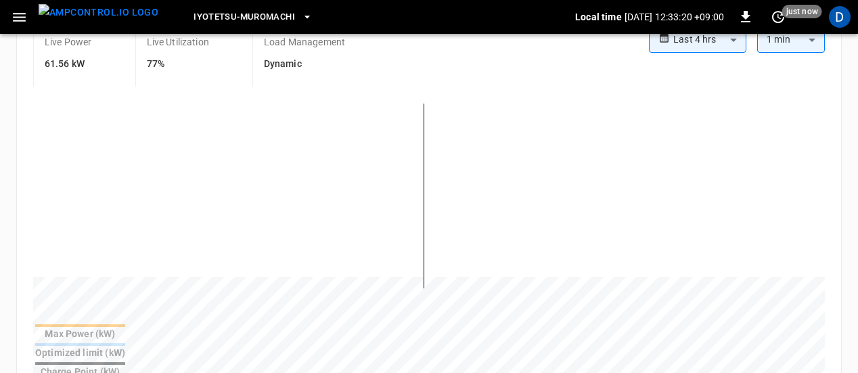
click at [1, 364] on div "**********" at bounding box center [429, 336] width 858 height 1090
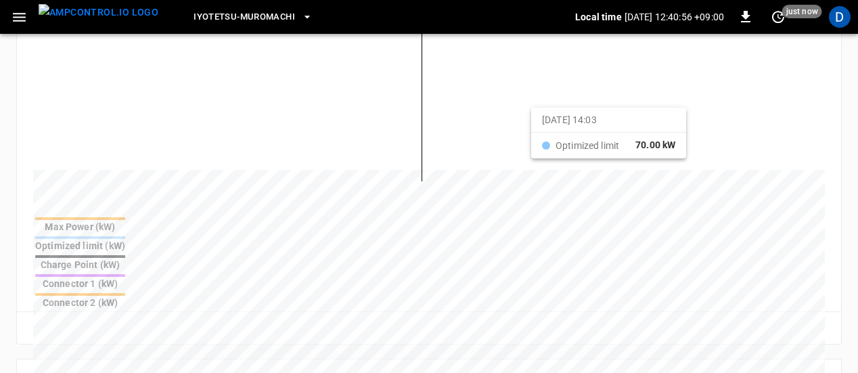
scroll to position [284, 0]
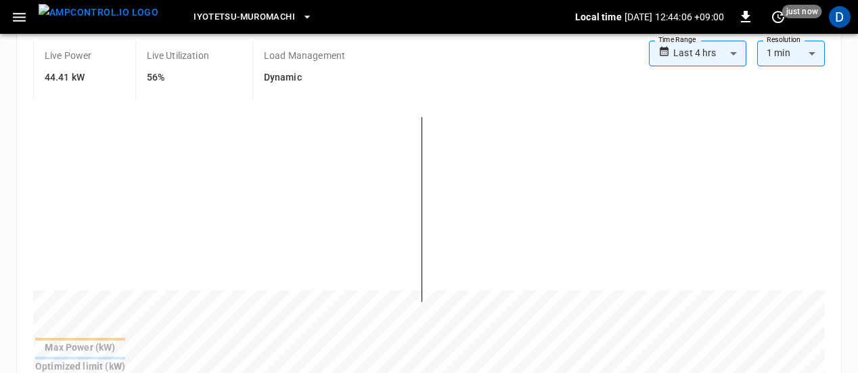
click at [560, 83] on div "Live Power 44.41 kW Live Utilization 56% Load Management Dynamic" at bounding box center [341, 71] width 616 height 60
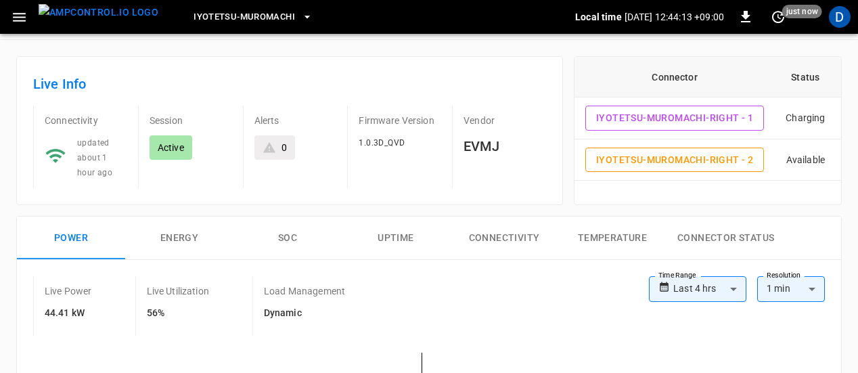
scroll to position [0, 0]
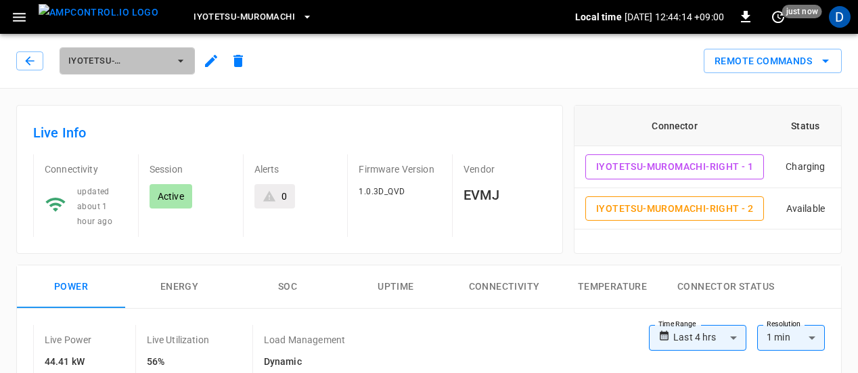
click at [179, 62] on icon "button" at bounding box center [181, 61] width 14 height 14
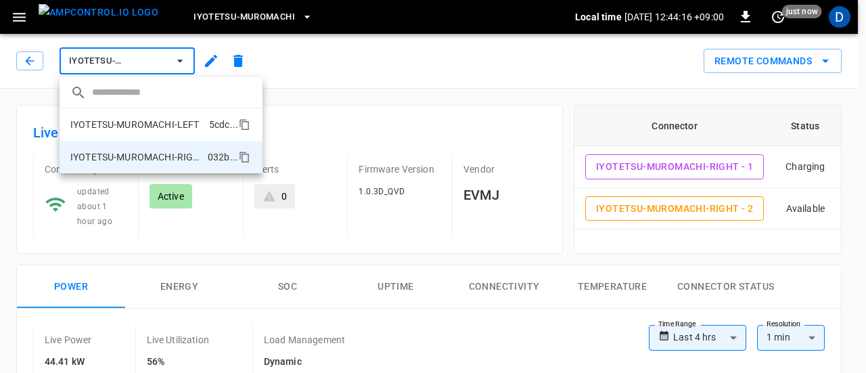
click at [177, 122] on p "IYOTETSU-MUROMACHI-LEFT" at bounding box center [134, 125] width 129 height 14
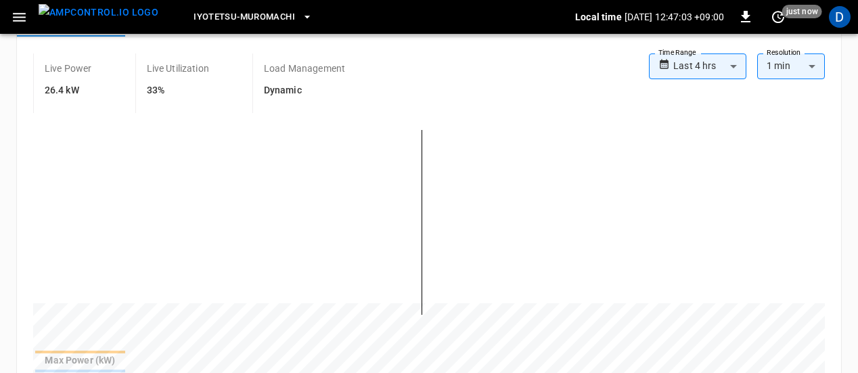
scroll to position [76, 0]
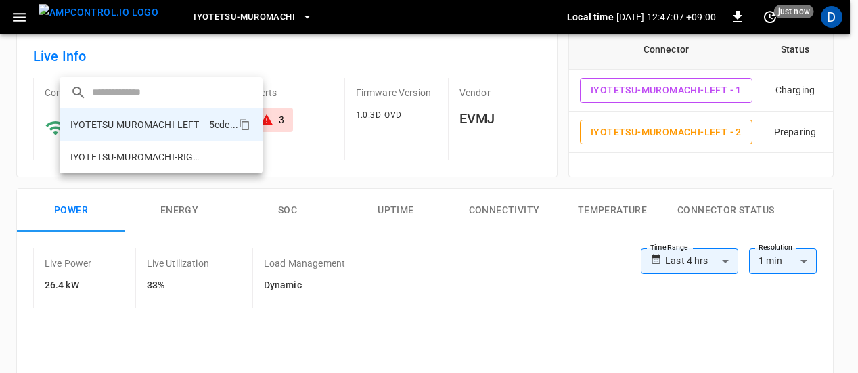
scroll to position [0, 0]
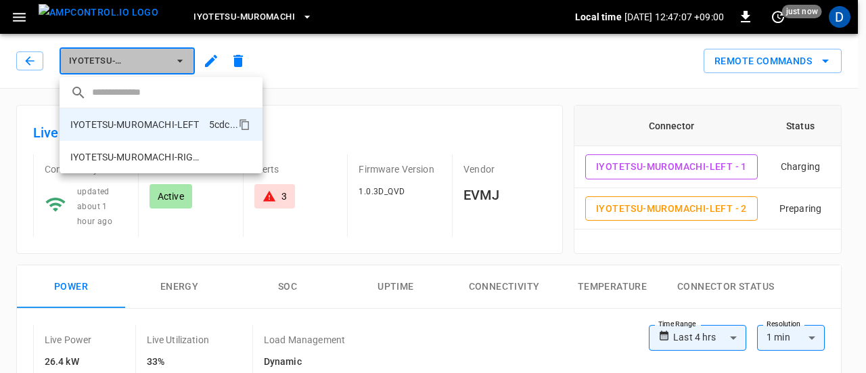
click at [182, 60] on icon "button" at bounding box center [179, 61] width 5 height 3
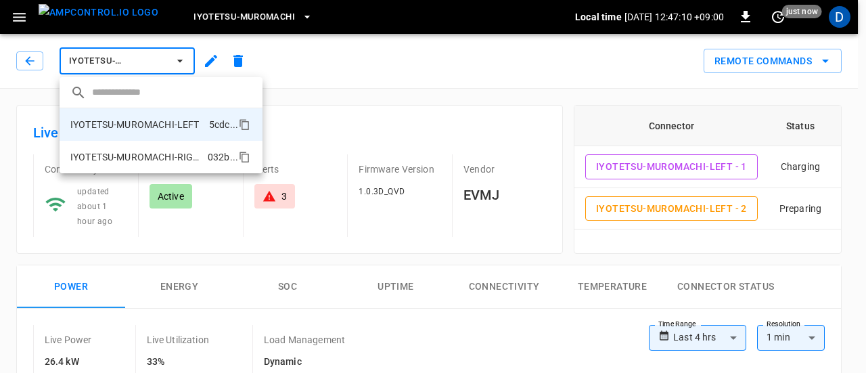
click at [189, 155] on p "IYOTETSU-MUROMACHI-RIGHT" at bounding box center [136, 157] width 132 height 14
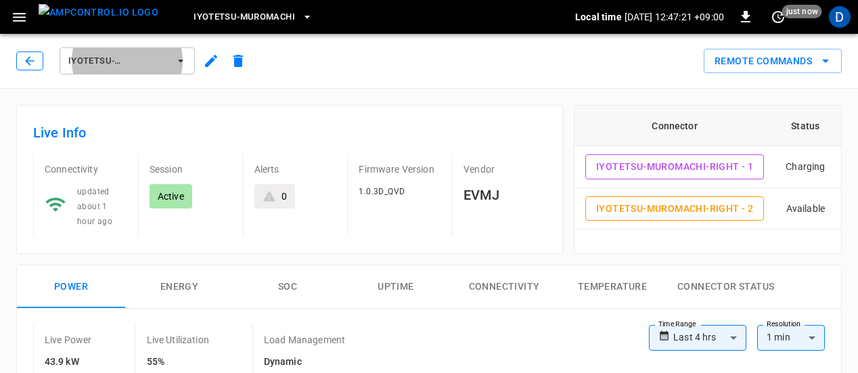
click at [29, 61] on icon "button" at bounding box center [29, 60] width 9 height 9
click at [30, 60] on icon "button" at bounding box center [30, 61] width 14 height 14
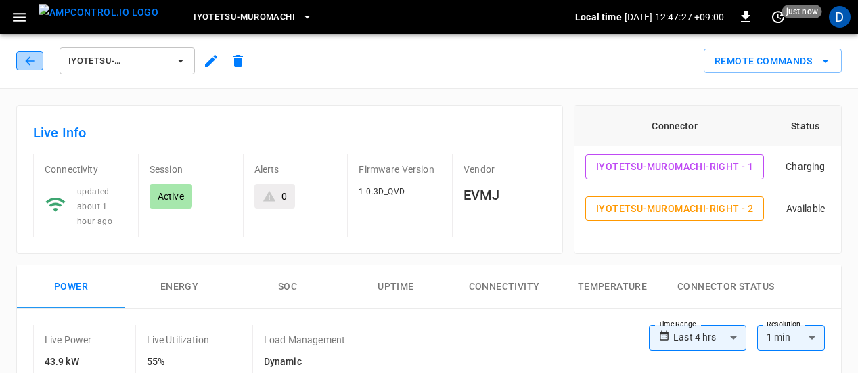
click at [18, 20] on icon "button" at bounding box center [19, 17] width 13 height 9
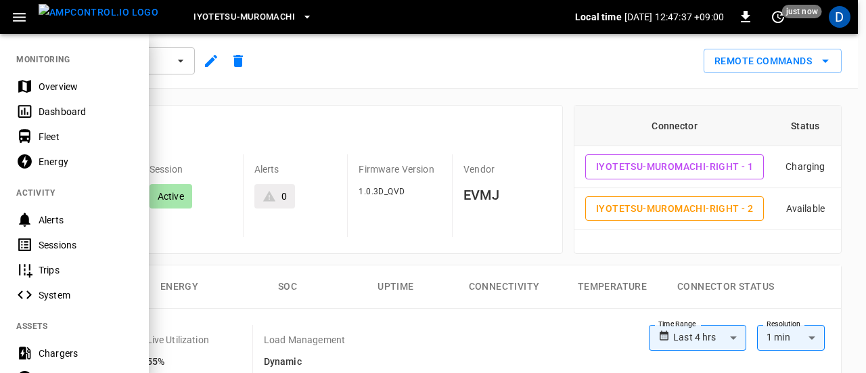
click at [42, 90] on div "Overview" at bounding box center [86, 87] width 94 height 14
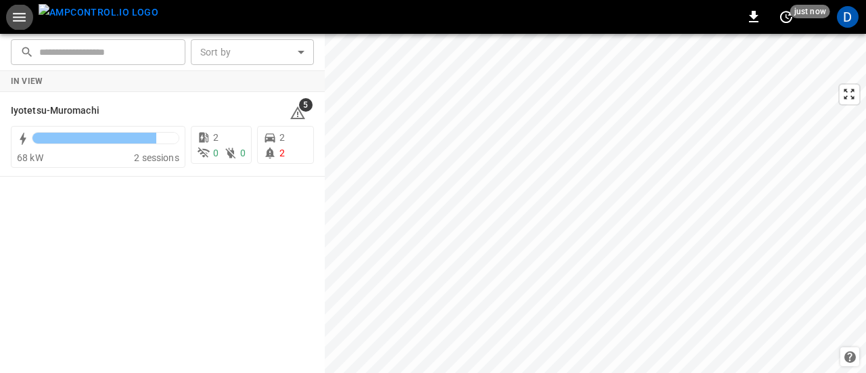
click at [79, 152] on div "68 kW" at bounding box center [75, 158] width 117 height 14
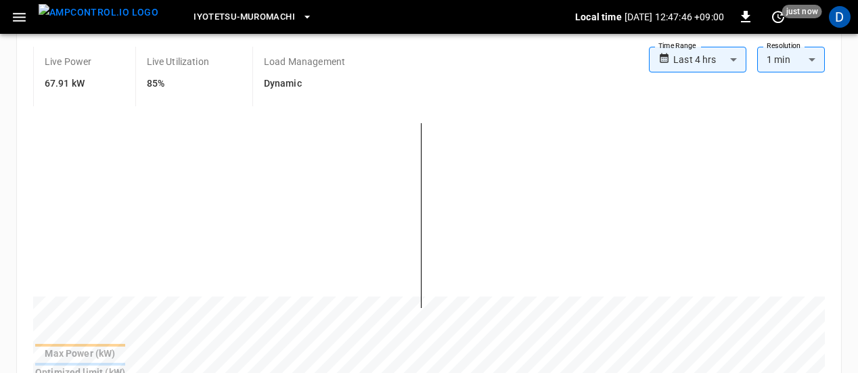
scroll to position [158, 0]
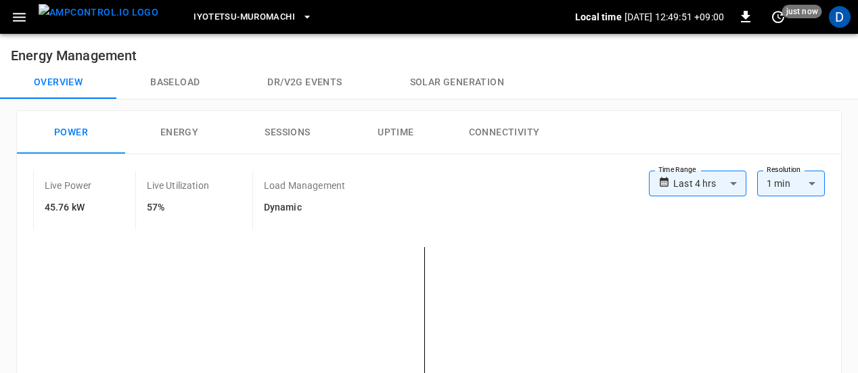
scroll to position [158, 0]
